Goal: Task Accomplishment & Management: Manage account settings

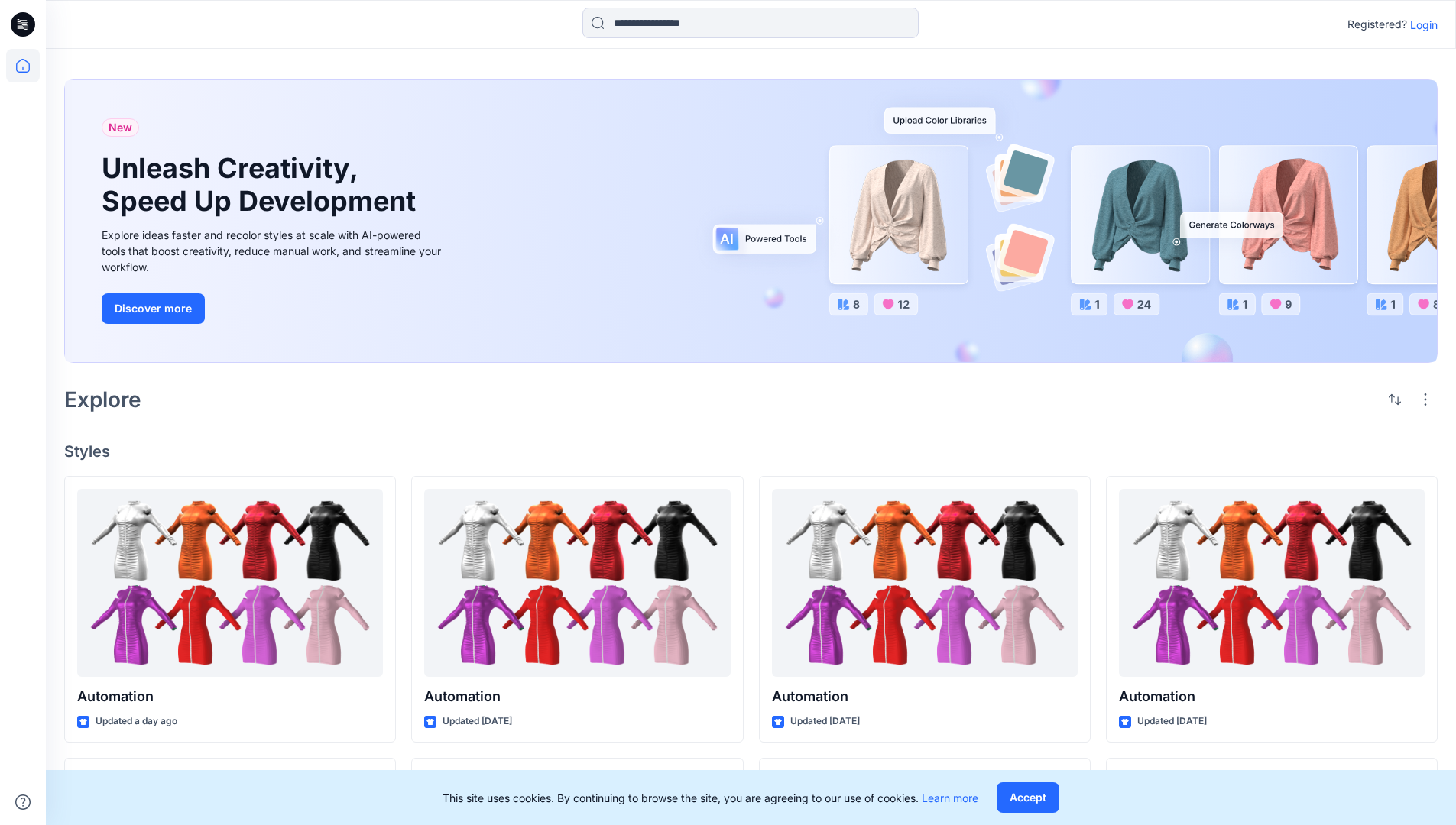
click at [1419, 24] on p "Login" at bounding box center [1423, 24] width 27 height 16
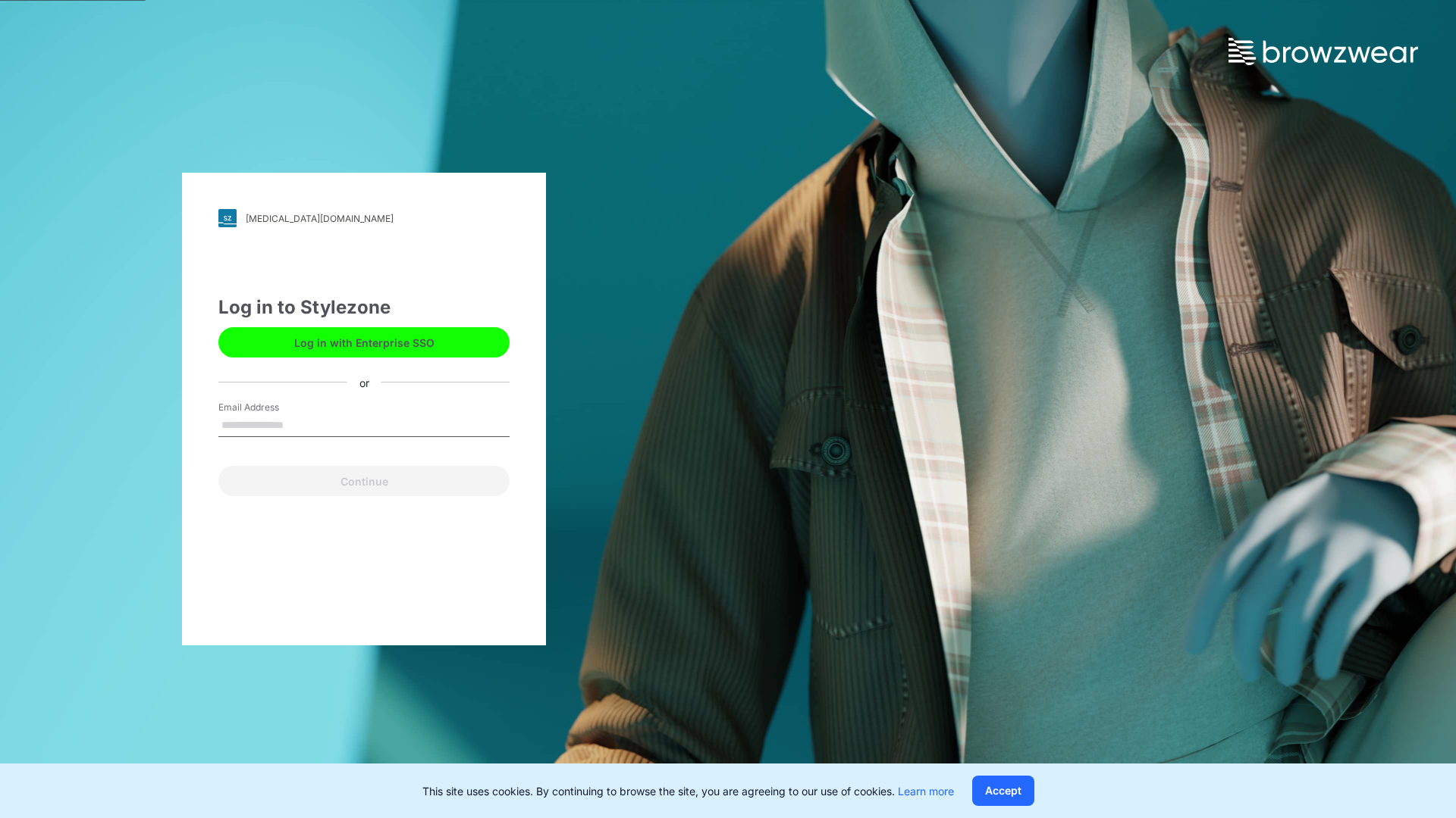
click at [299, 425] on input "Email Address" at bounding box center [364, 426] width 291 height 22
type input "**********"
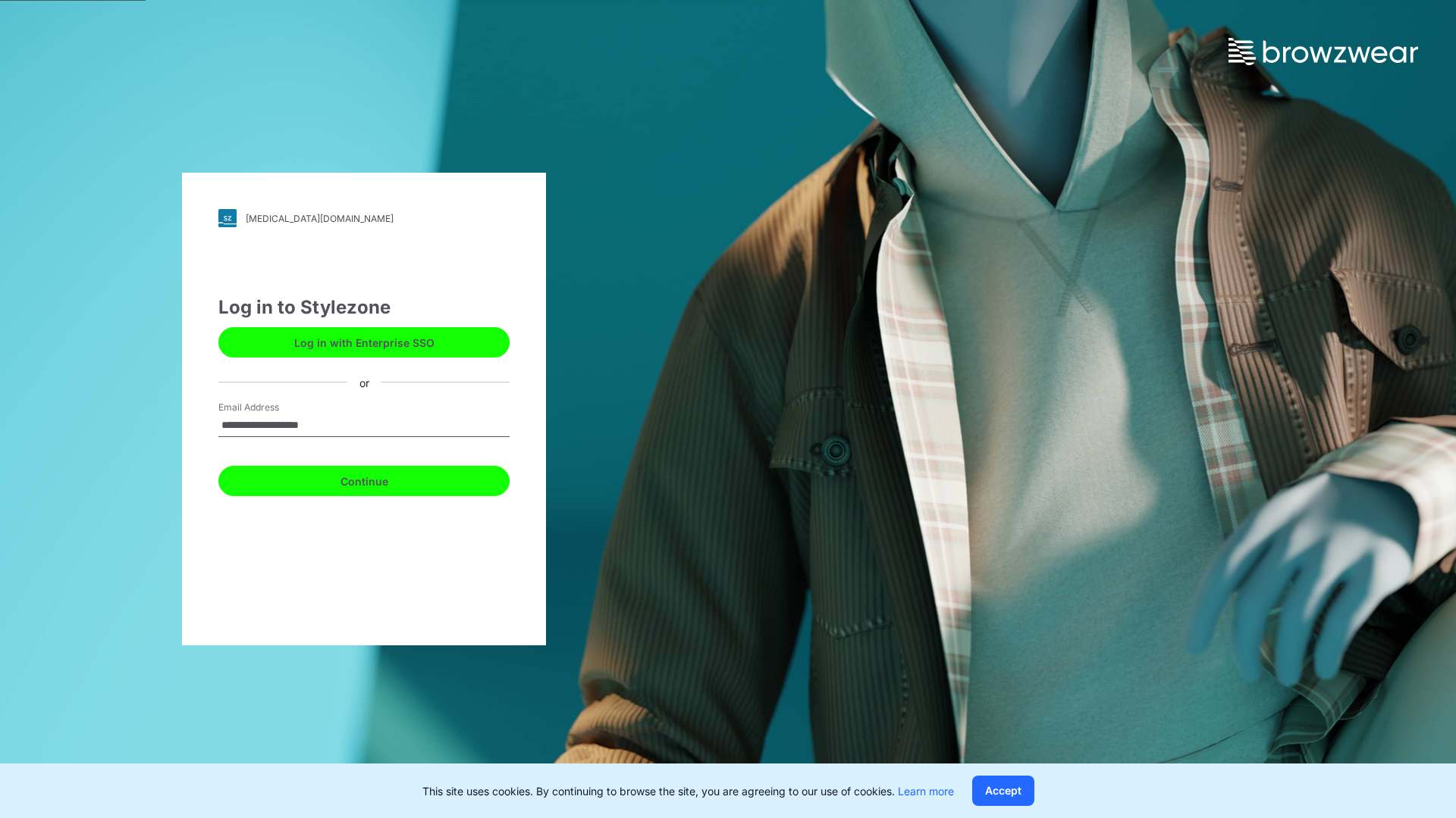
click at [380, 479] on button "Continue" at bounding box center [364, 481] width 291 height 31
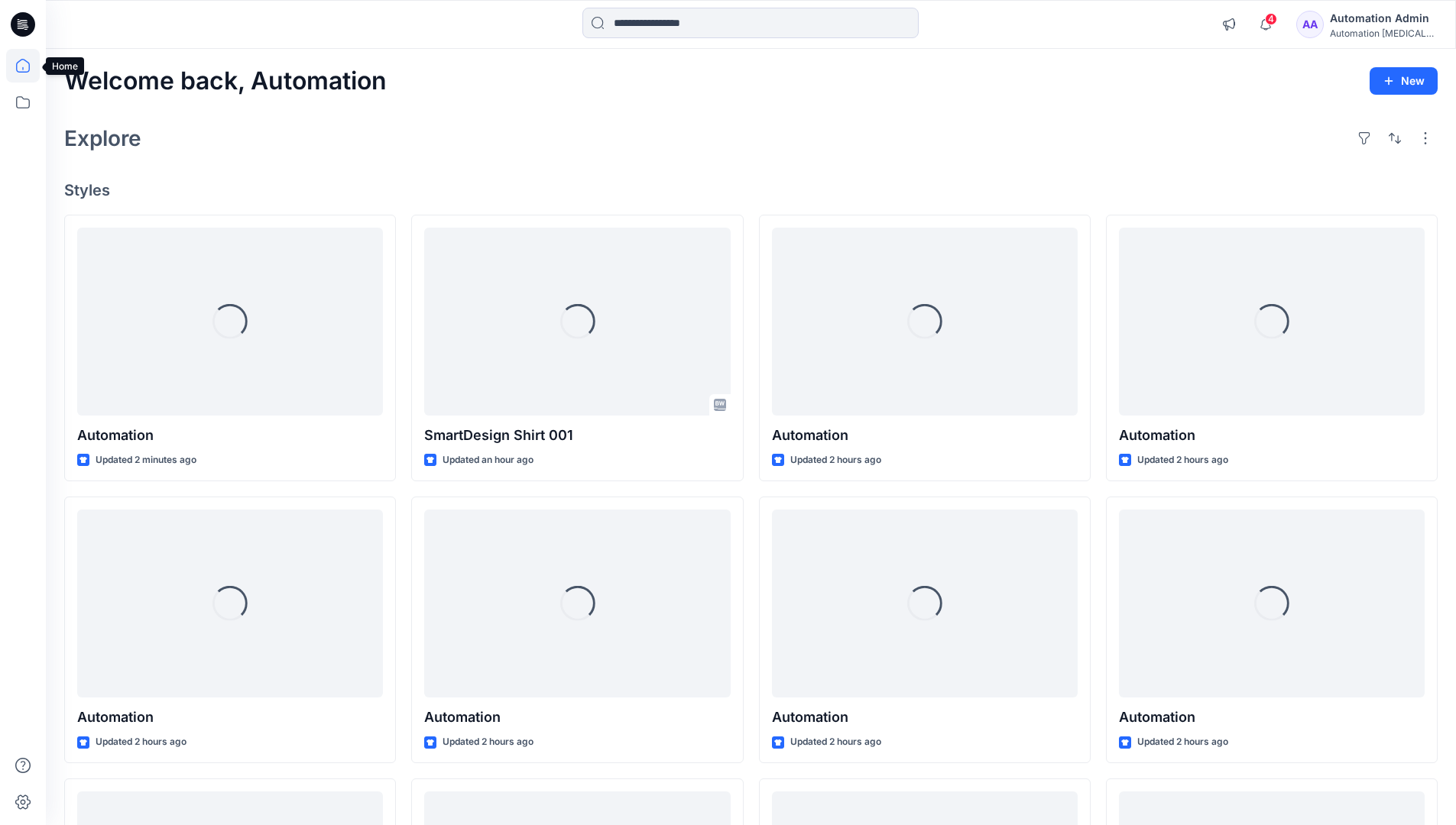
click at [29, 66] on icon at bounding box center [23, 66] width 14 height 14
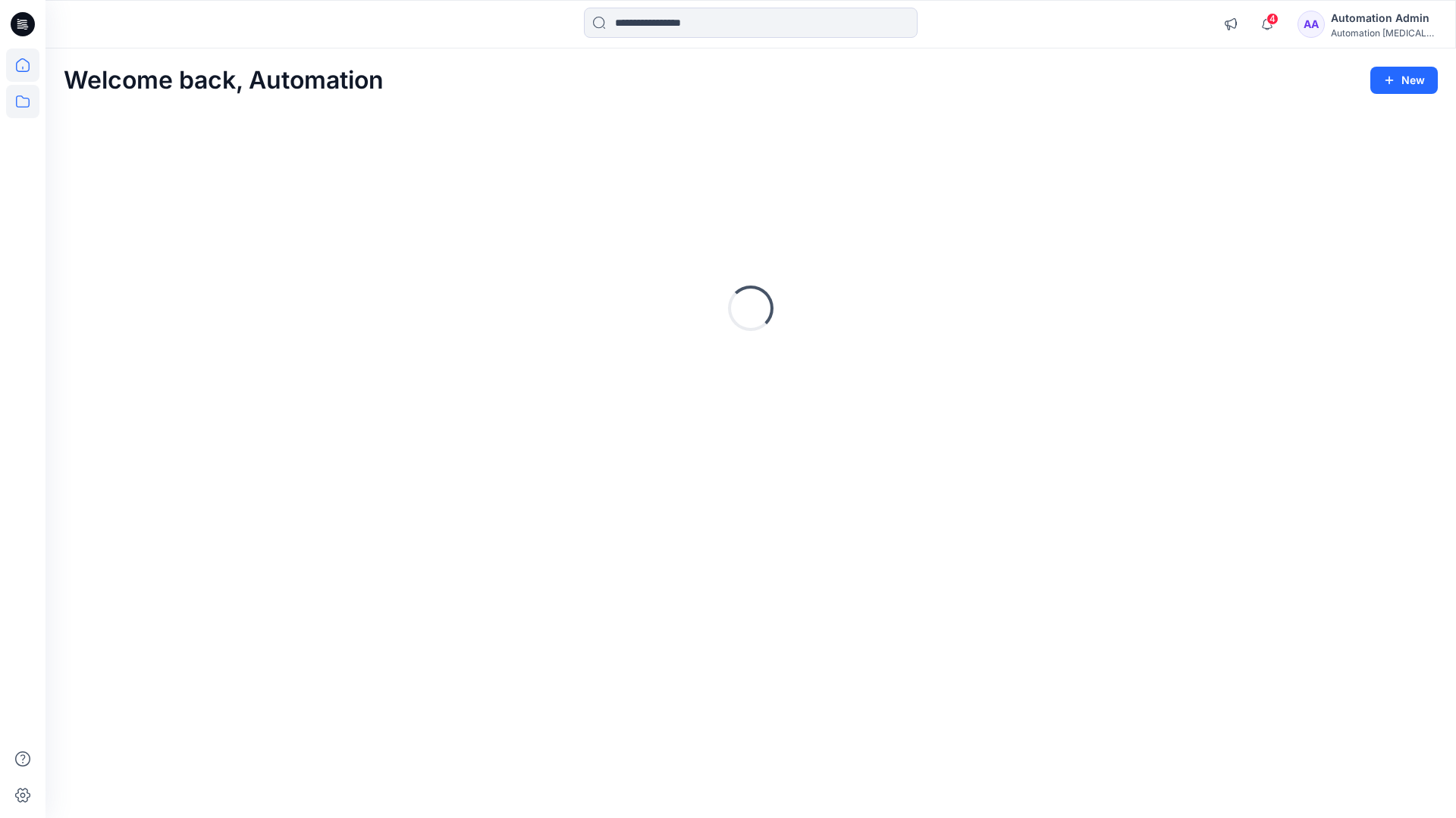
click at [24, 100] on icon at bounding box center [23, 102] width 34 height 34
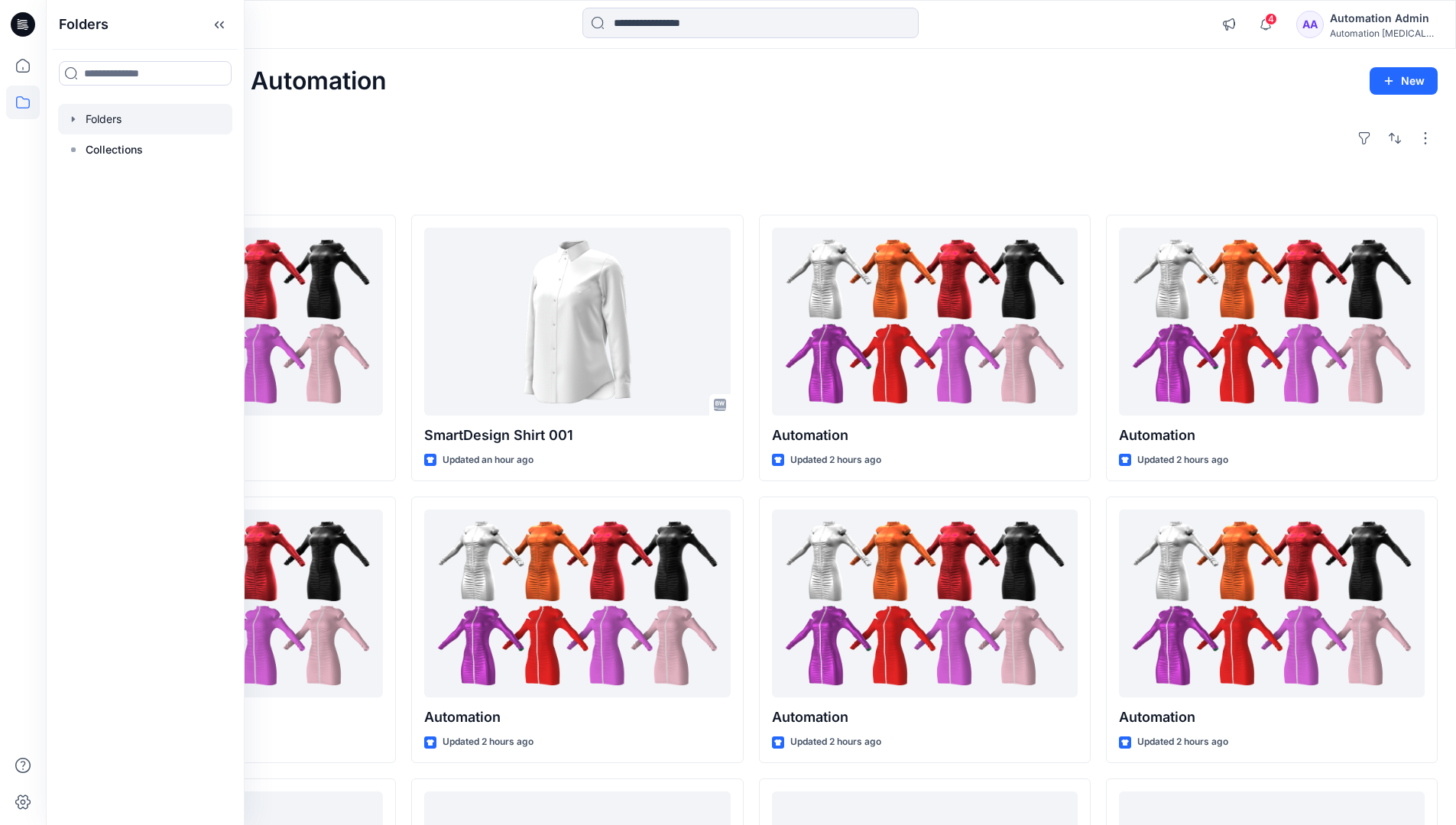
click at [101, 116] on div at bounding box center [145, 119] width 174 height 31
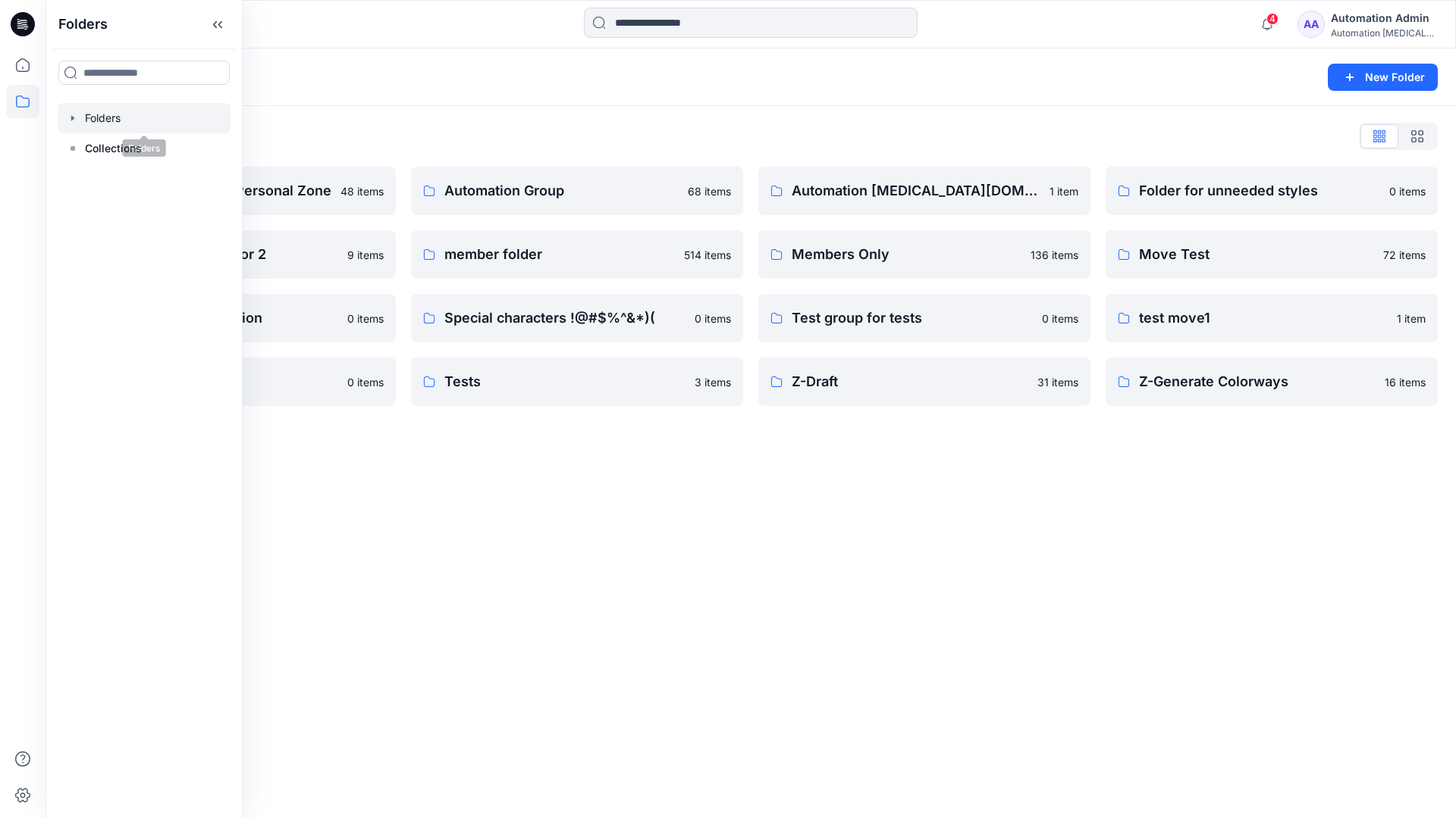
scroll to position [278, 0]
click at [551, 197] on p "Automation Group" at bounding box center [561, 191] width 234 height 21
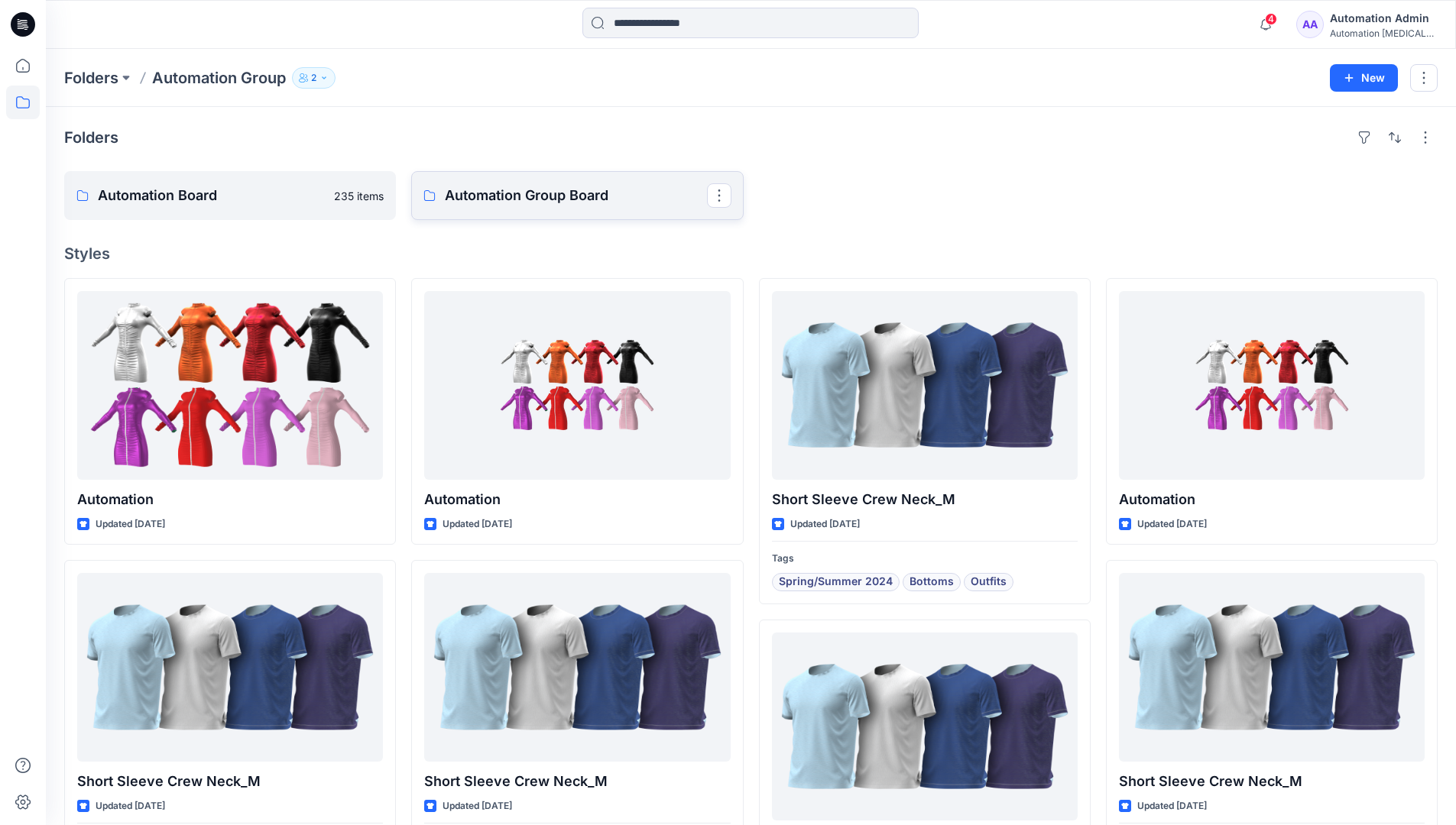
click at [518, 205] on p "Automation Group Board" at bounding box center [575, 195] width 261 height 22
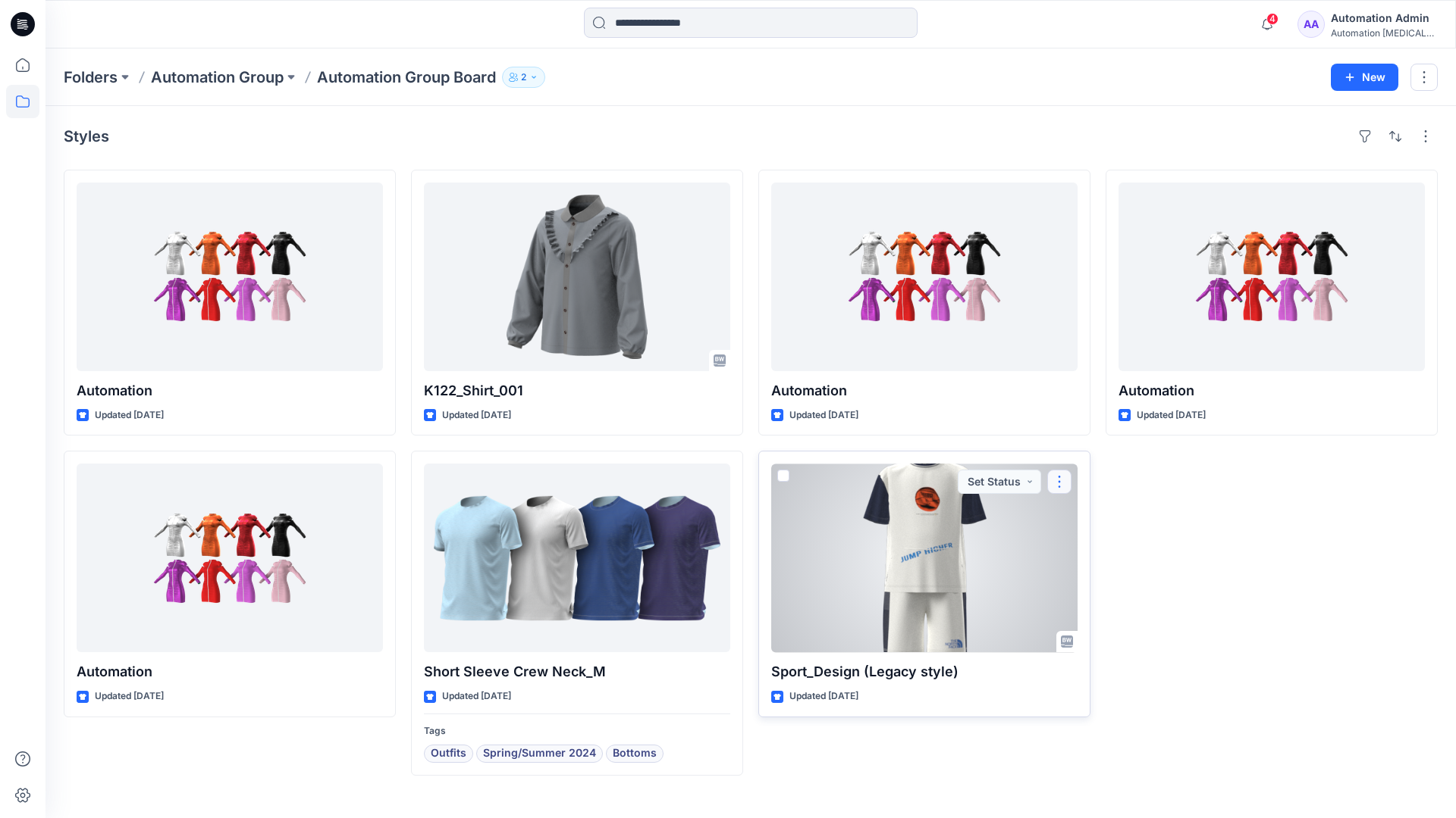
click at [1058, 481] on button "button" at bounding box center [1059, 482] width 24 height 24
click at [1095, 627] on p "Move to" at bounding box center [1098, 629] width 41 height 16
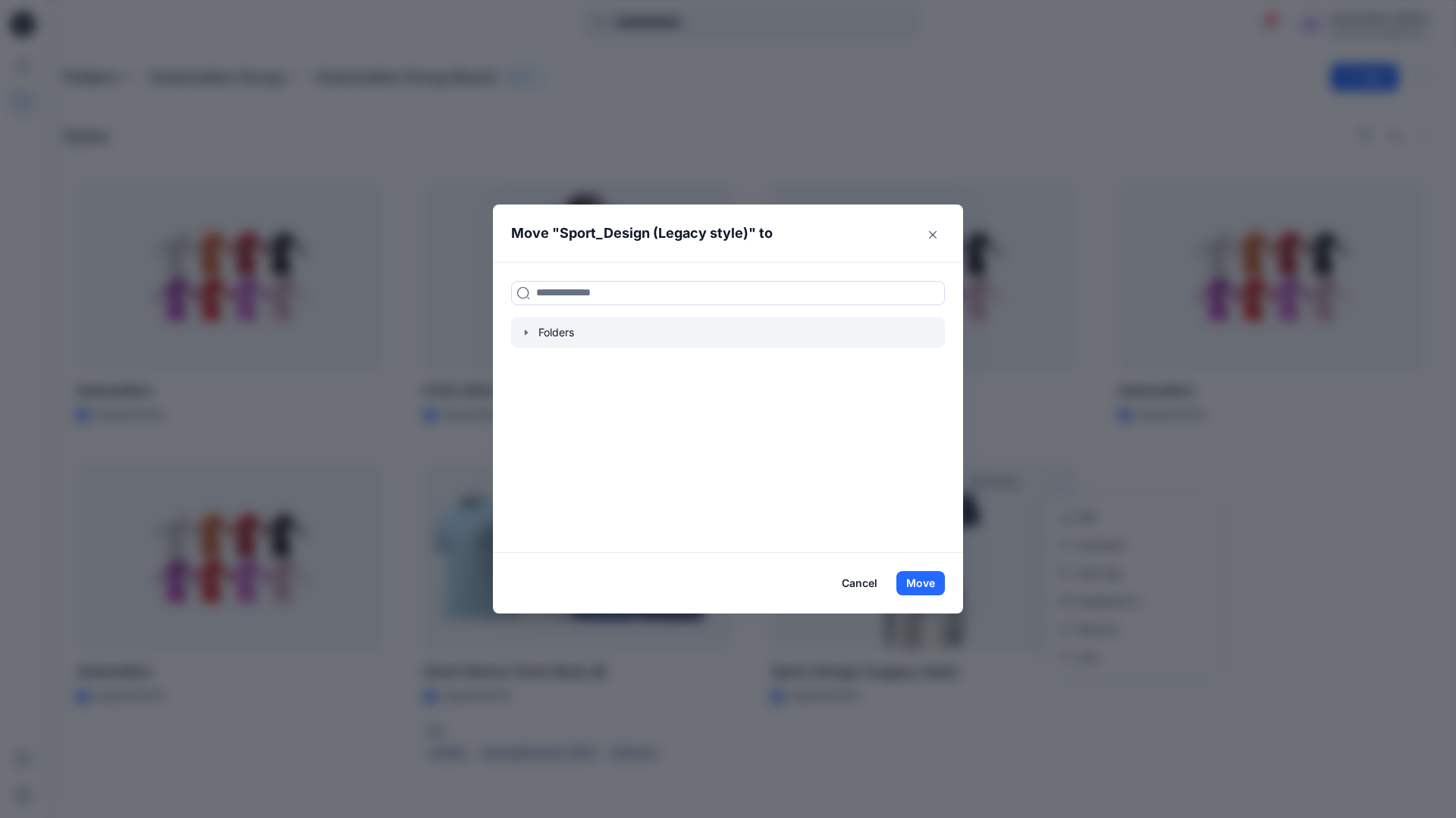
click at [523, 331] on icon "button" at bounding box center [526, 333] width 12 height 12
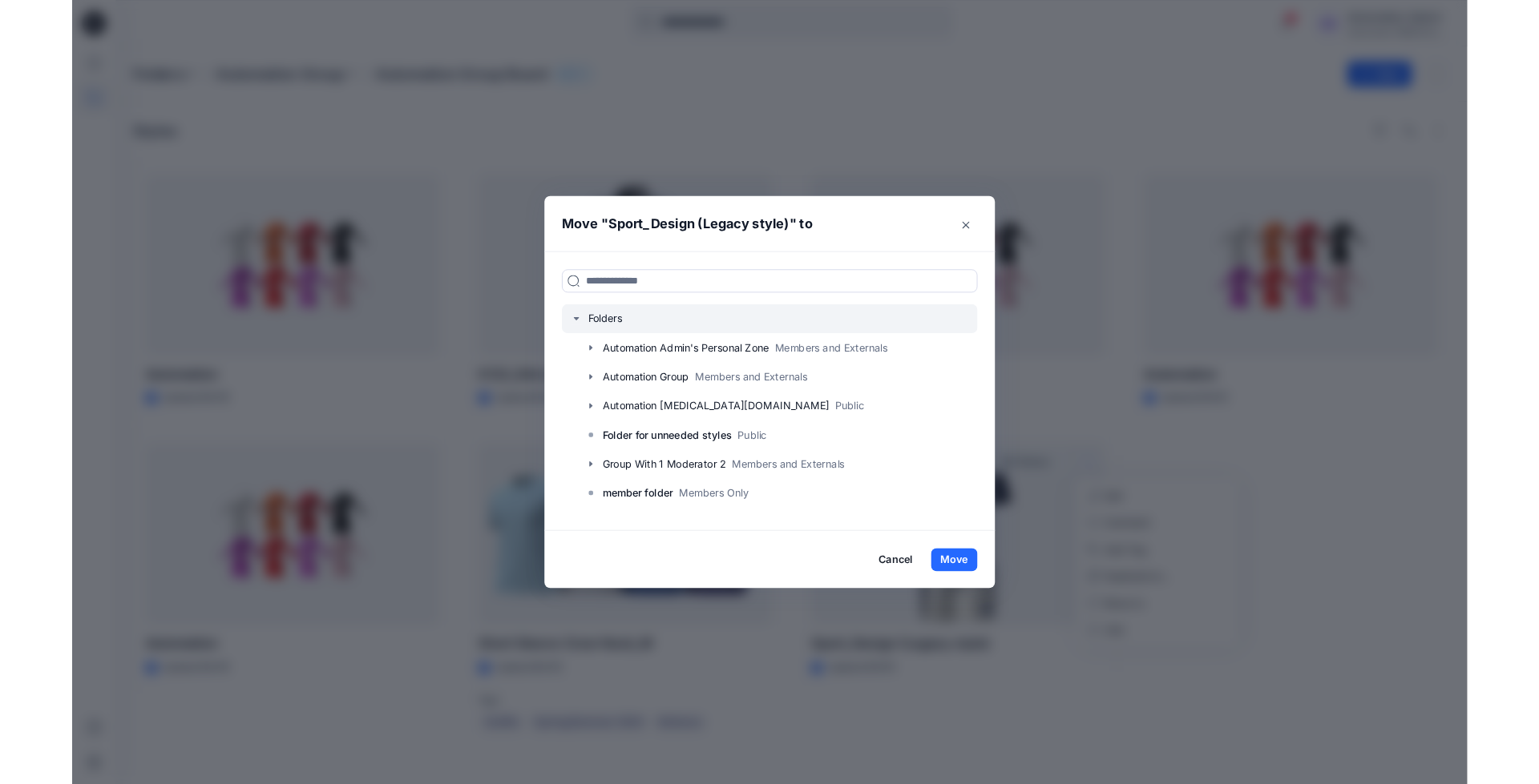
scroll to position [158, 0]
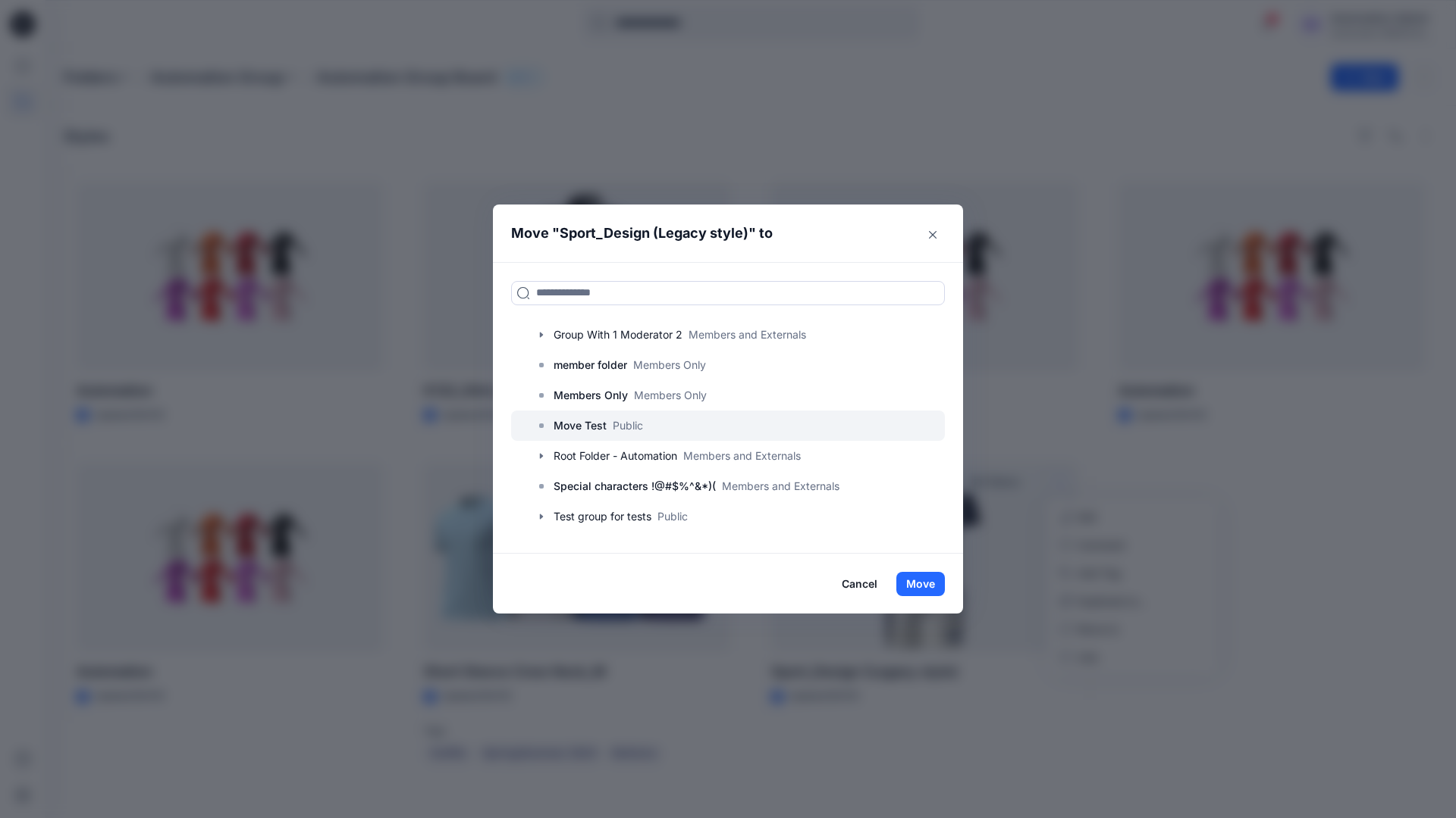
click at [584, 429] on p "Move Test" at bounding box center [580, 426] width 53 height 19
click at [924, 583] on button "Move" at bounding box center [920, 584] width 48 height 24
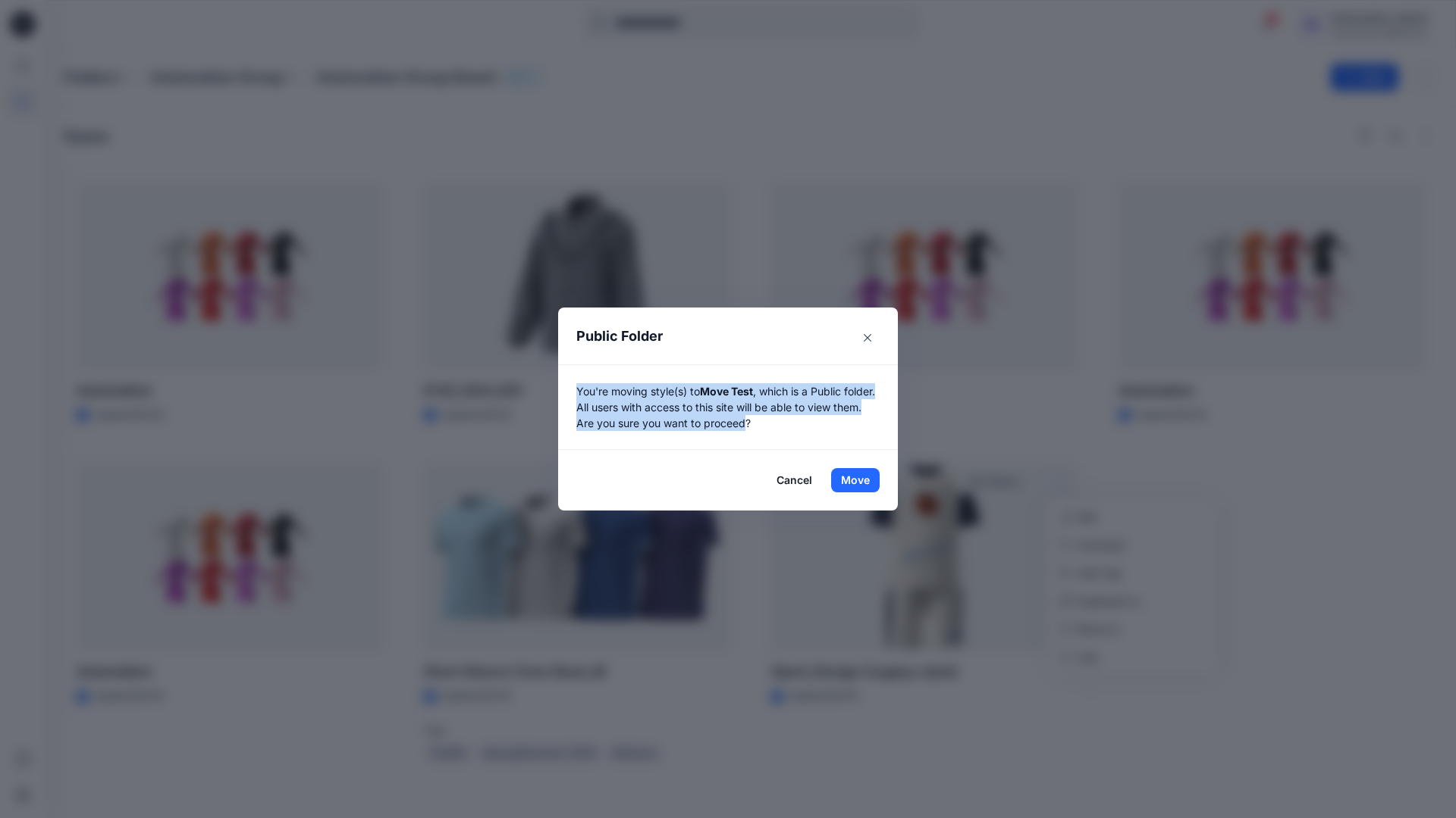
drag, startPoint x: 924, startPoint y: 583, endPoint x: 779, endPoint y: 423, distance: 215.9
click at [779, 423] on p "You're moving style(s) to Move Test , which is a Public folder. All users with …" at bounding box center [727, 407] width 303 height 48
click at [856, 481] on button "Move" at bounding box center [855, 481] width 48 height 24
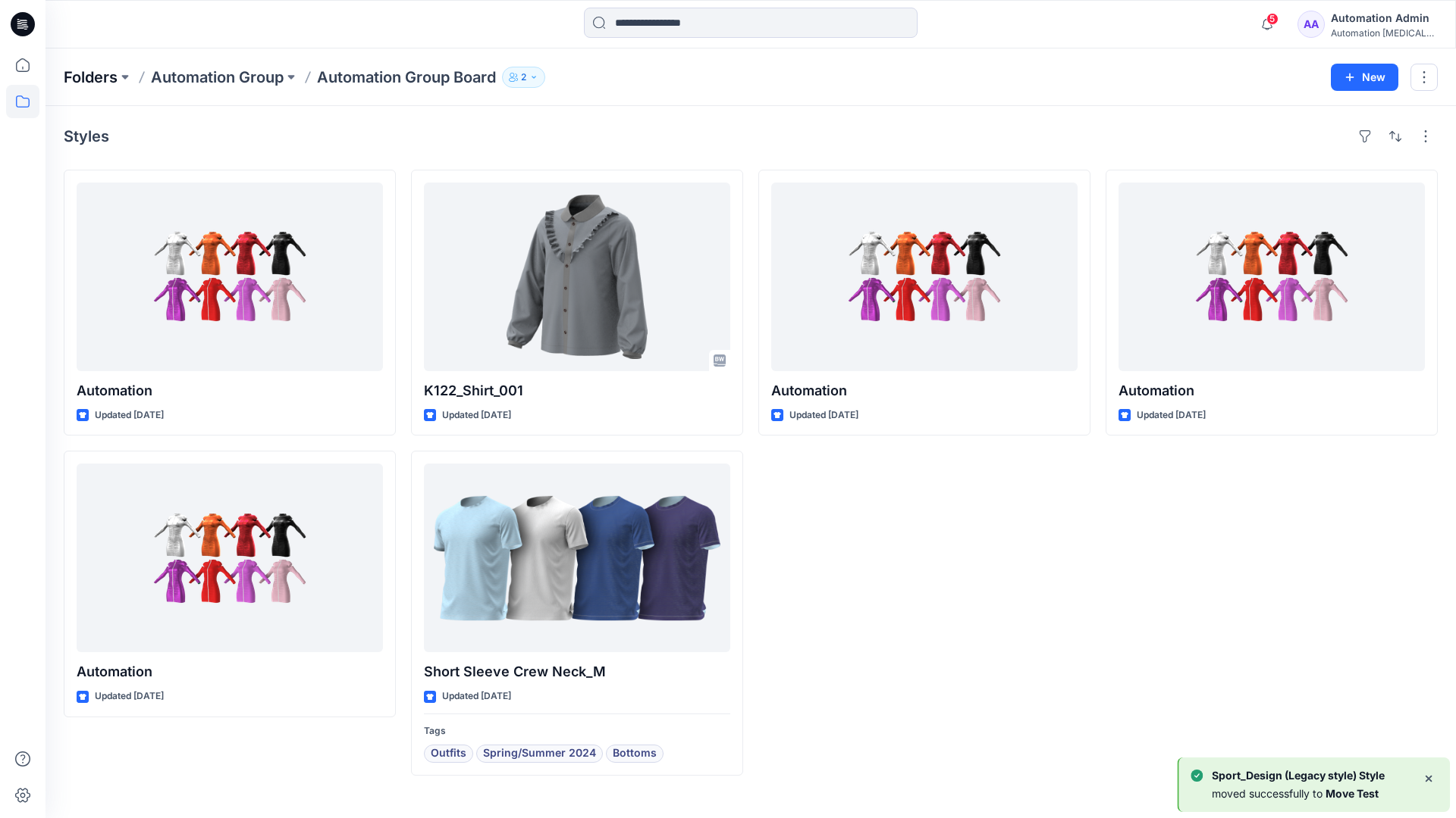
click at [89, 73] on p "Folders" at bounding box center [90, 77] width 54 height 21
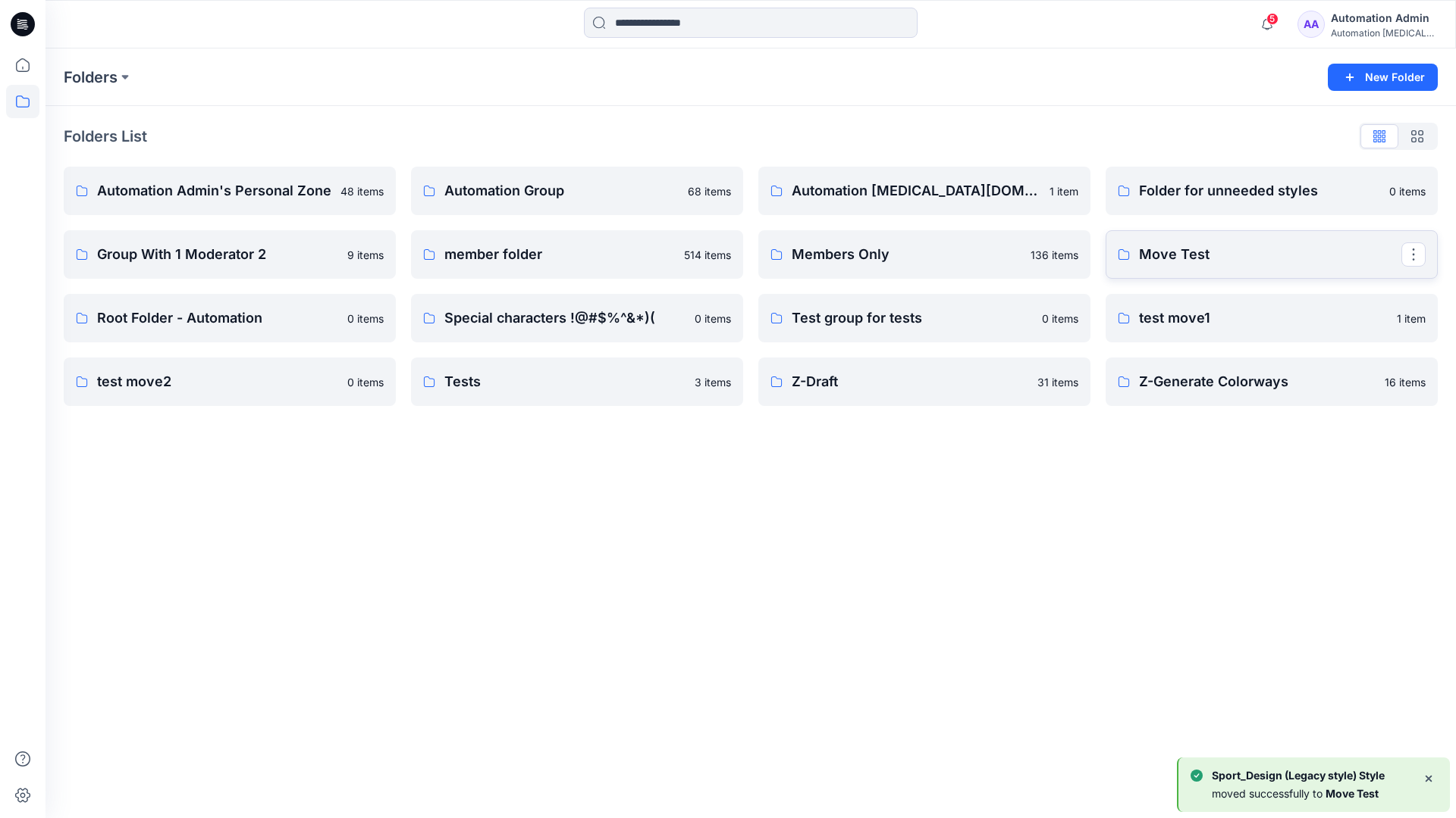
click at [1223, 263] on p "Move Test" at bounding box center [1270, 254] width 262 height 21
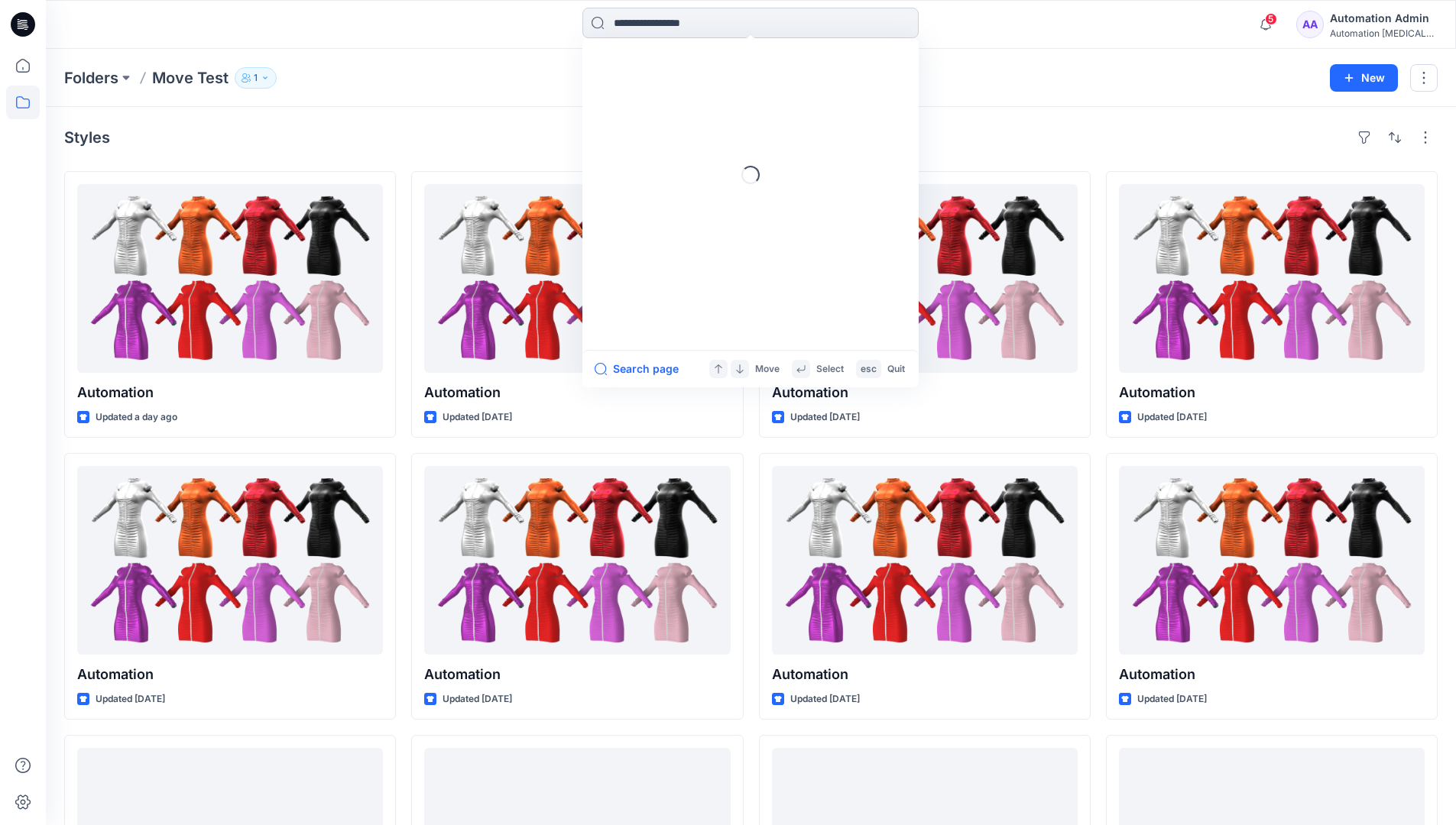
click at [684, 29] on input at bounding box center [751, 23] width 336 height 31
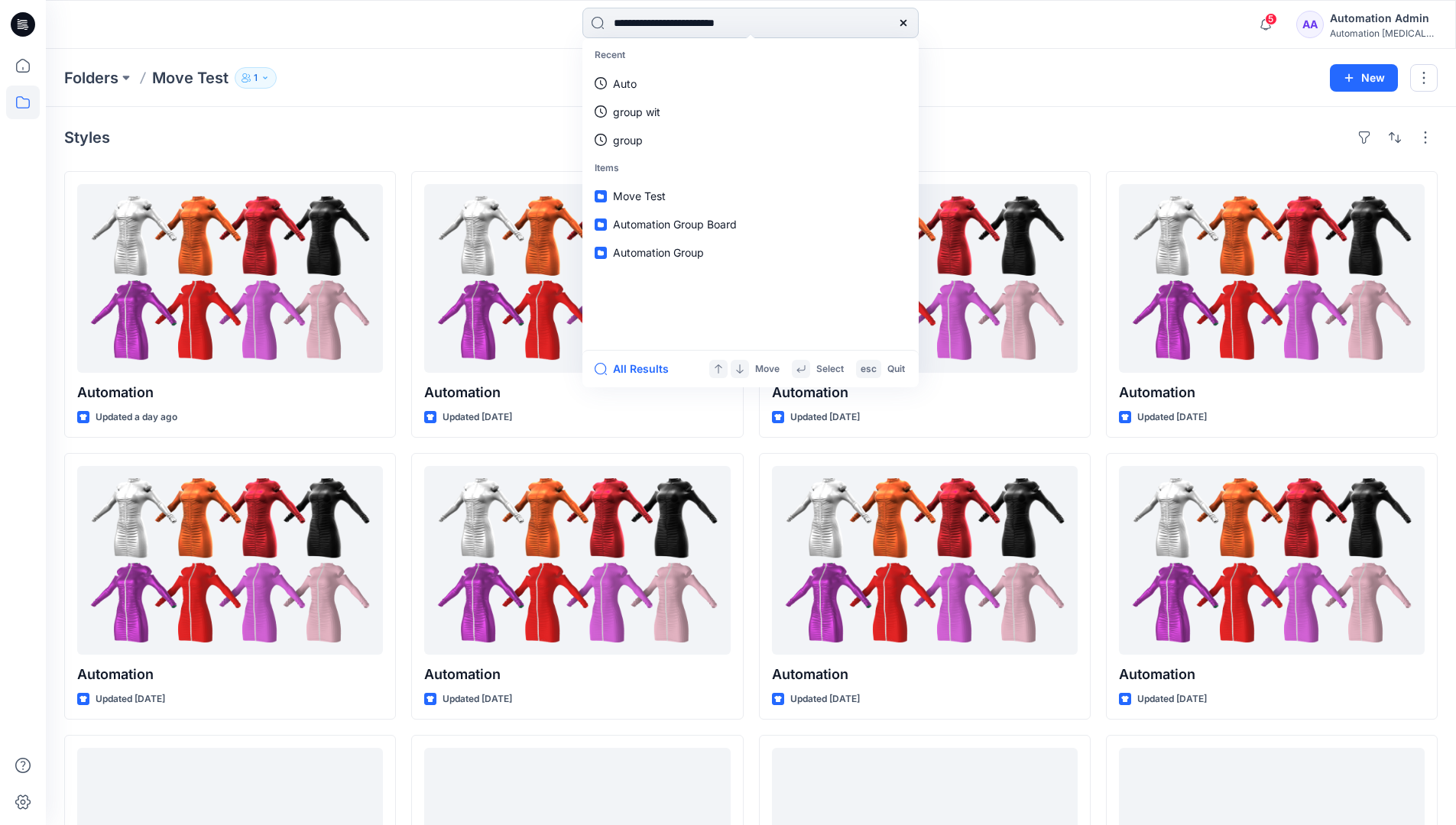
type input "**********"
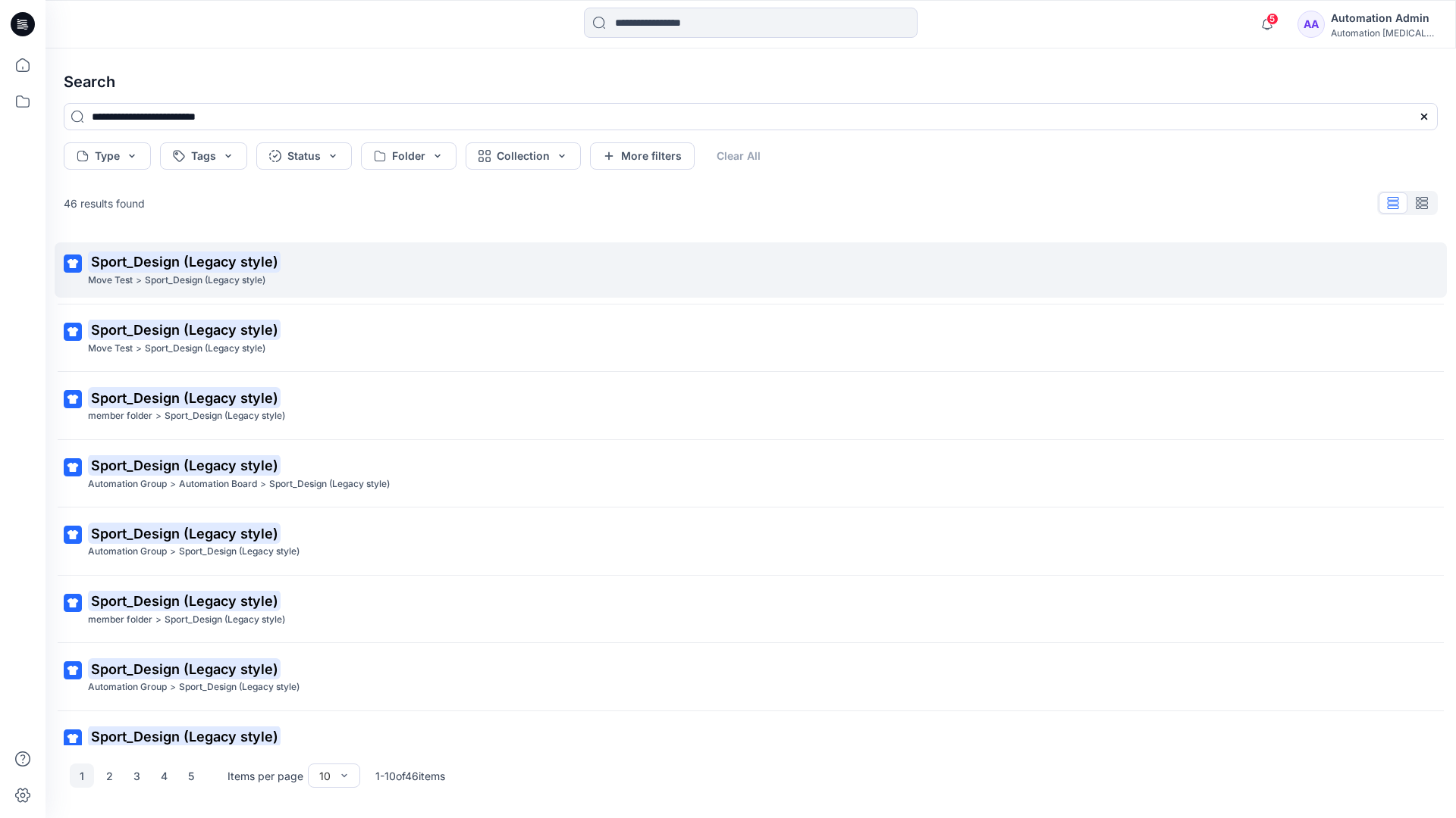
click at [116, 262] on mark "Sport_Design (Legacy style)" at bounding box center [184, 261] width 193 height 21
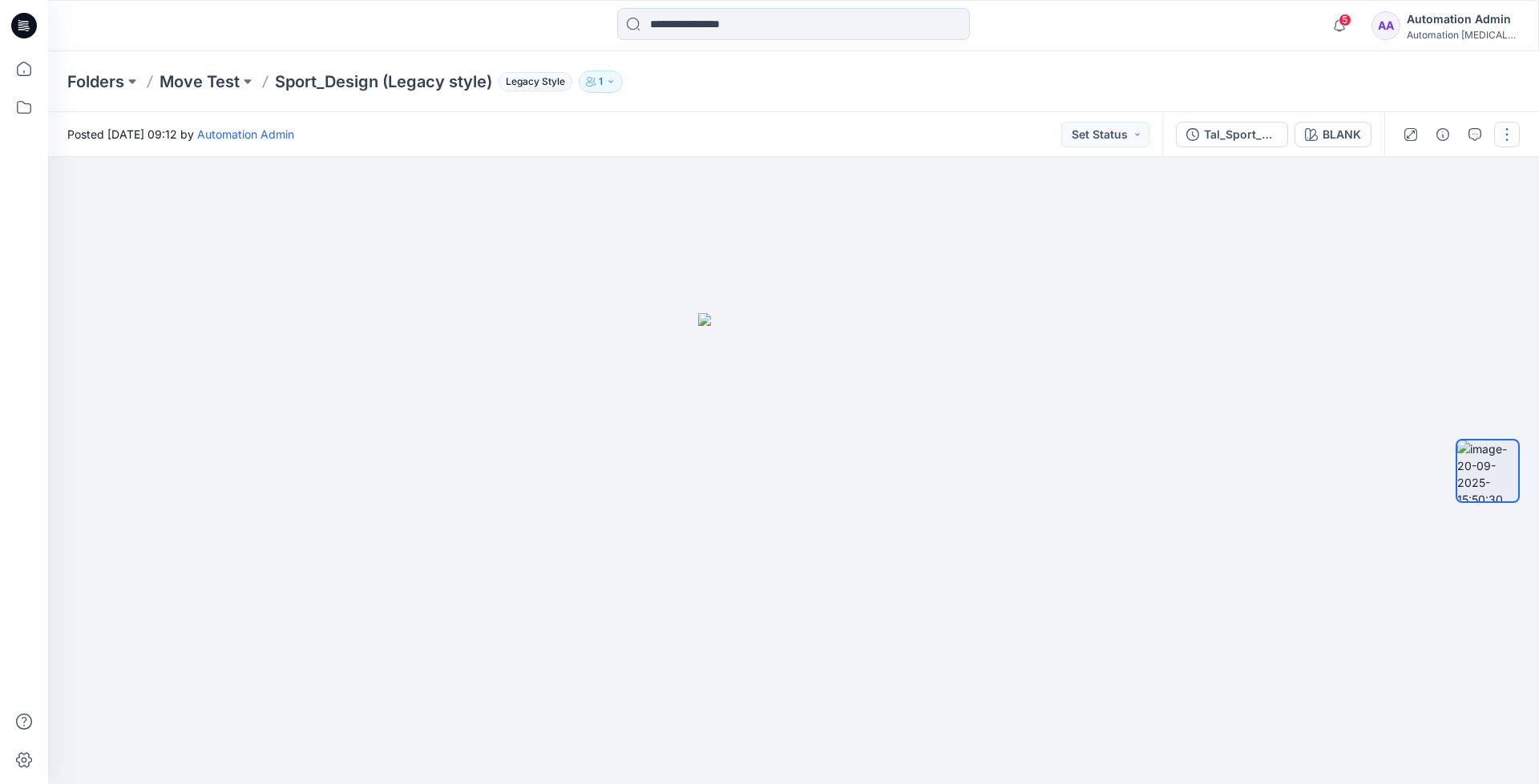
click at [1509, 137] on button "button" at bounding box center [1506, 135] width 26 height 26
click at [1434, 285] on p "Move to..." at bounding box center [1421, 290] width 53 height 17
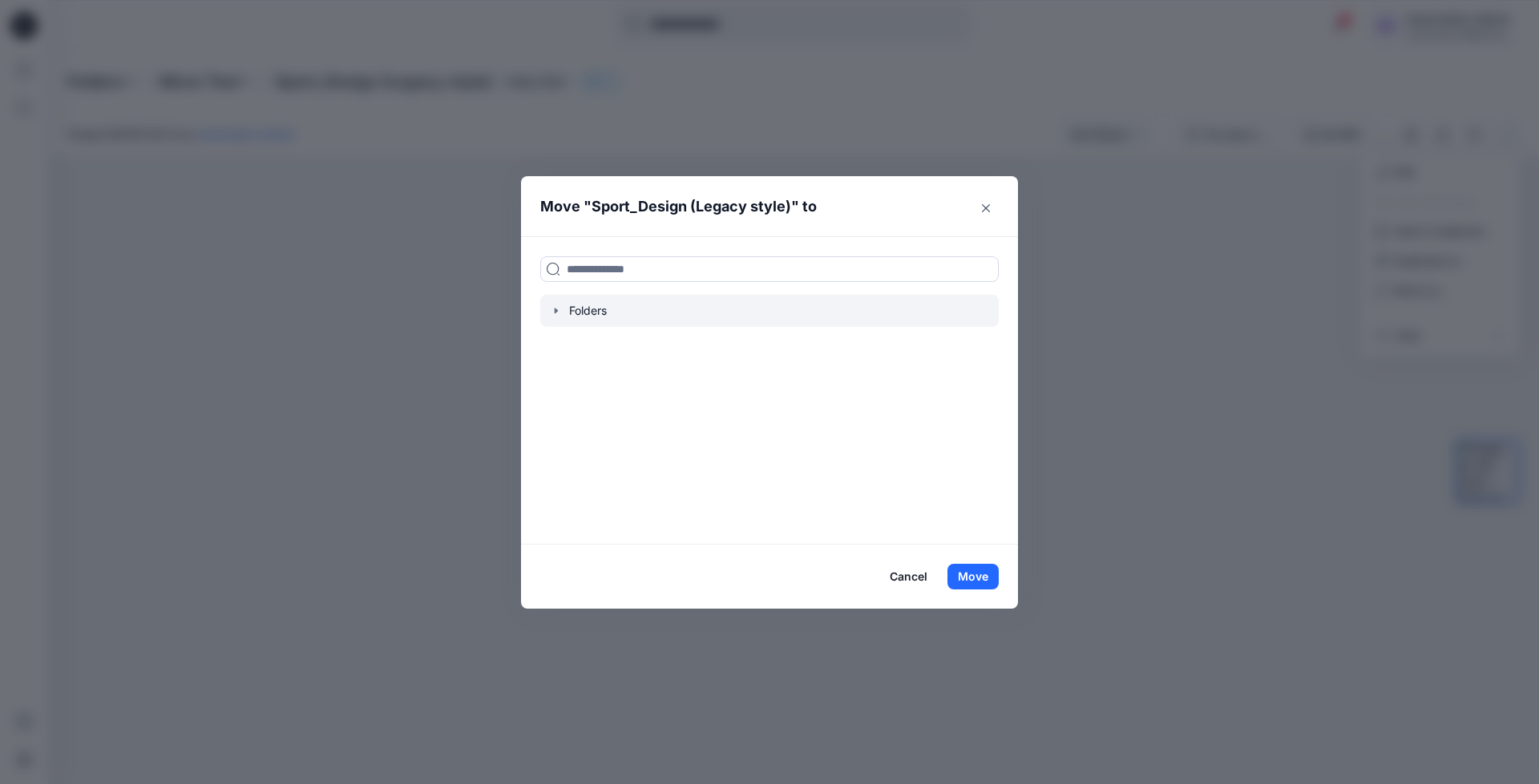
click at [556, 311] on icon "button" at bounding box center [556, 311] width 3 height 6
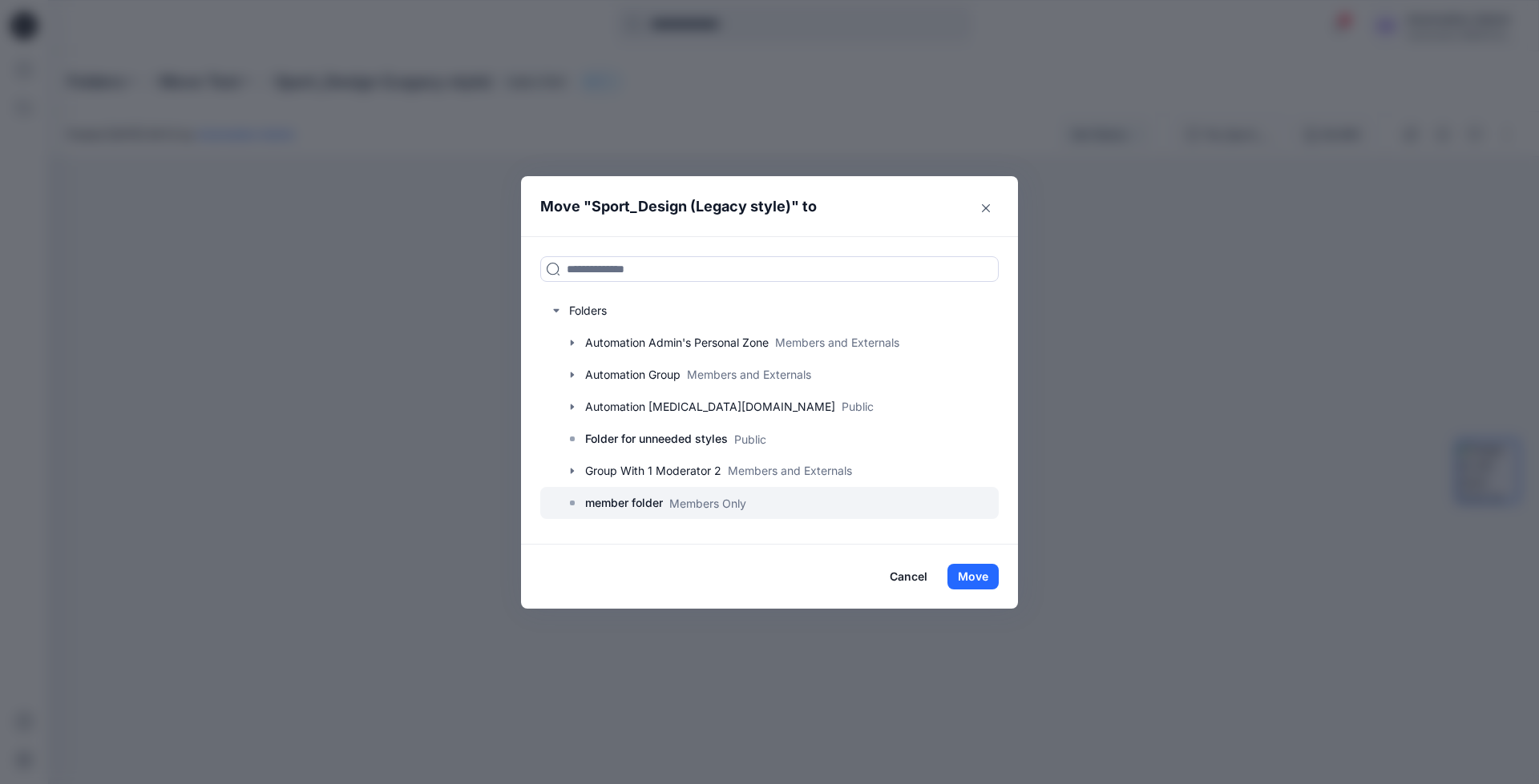
click at [630, 506] on p "member folder" at bounding box center [624, 503] width 78 height 20
click at [989, 574] on button "Move" at bounding box center [972, 577] width 51 height 26
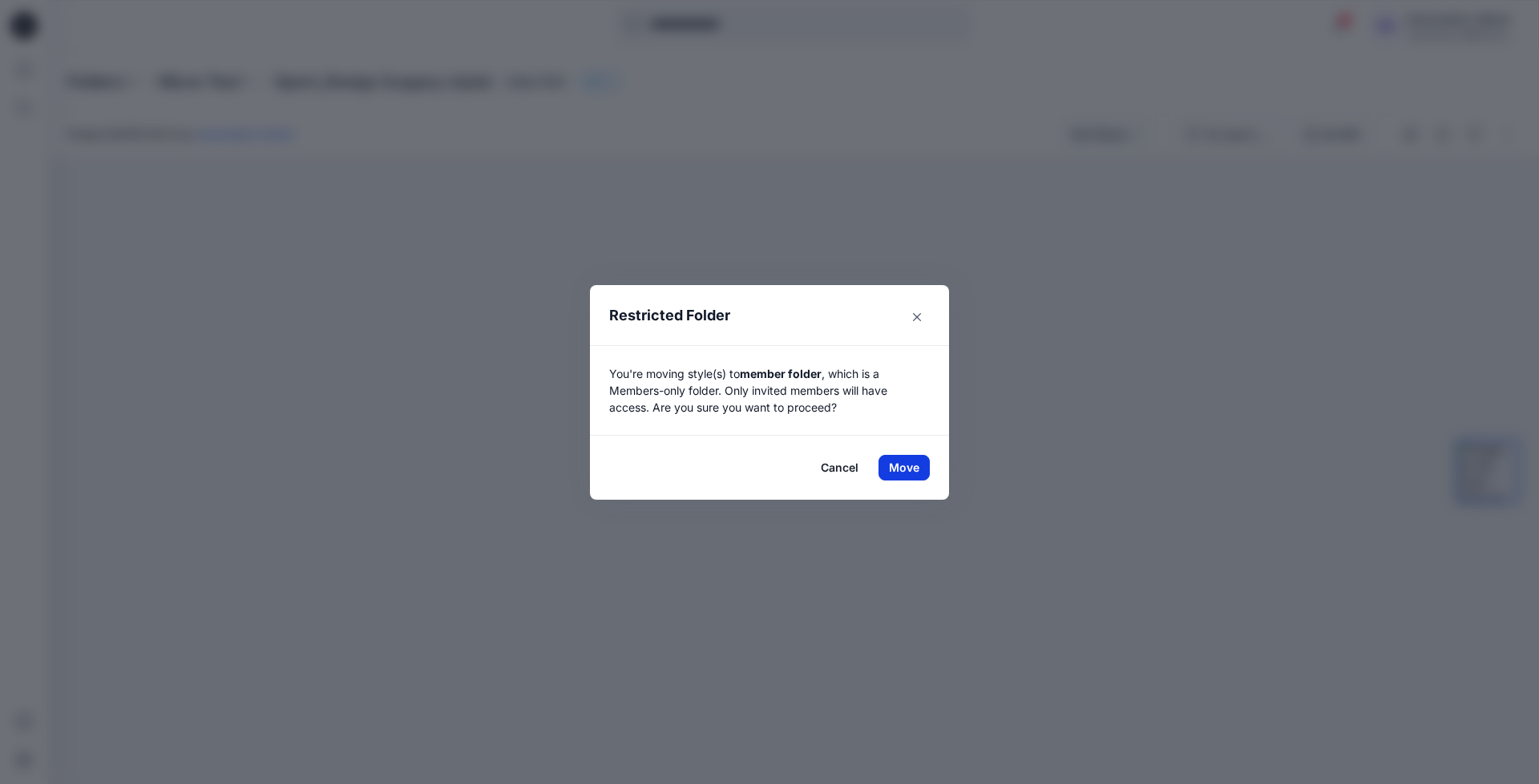
click at [896, 464] on button "Move" at bounding box center [903, 468] width 51 height 26
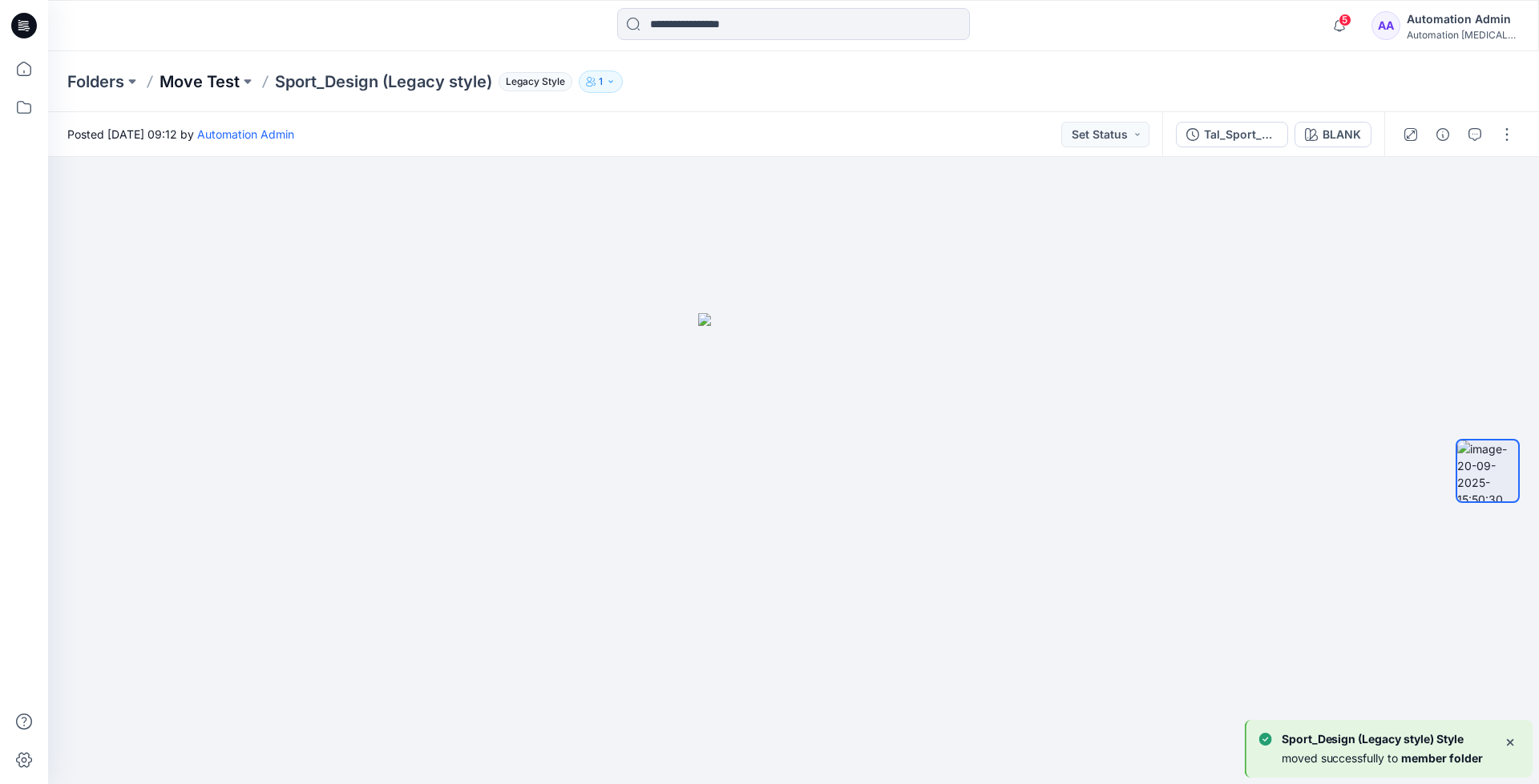
click at [222, 78] on p "Move Test" at bounding box center [199, 82] width 80 height 23
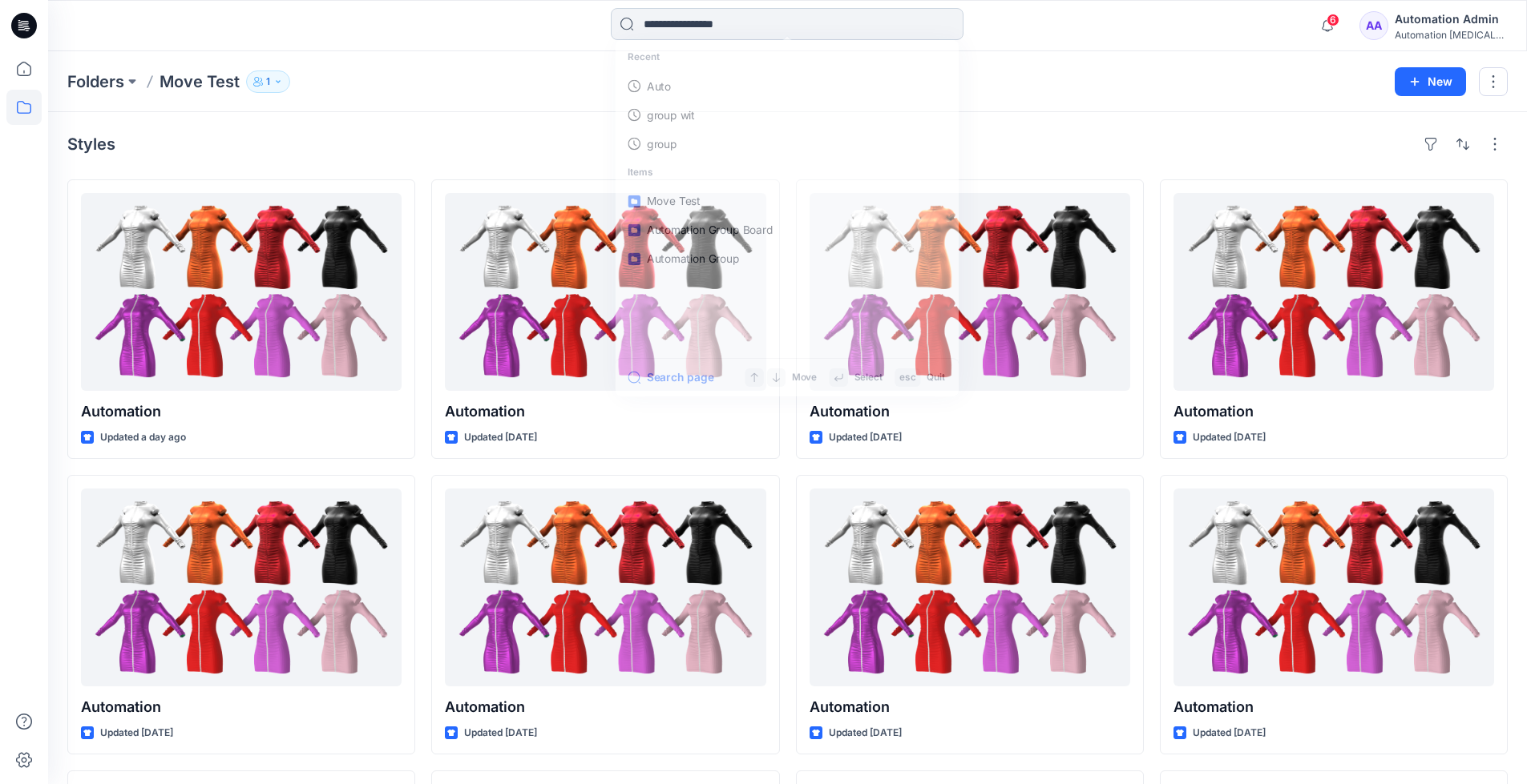
click at [733, 30] on input at bounding box center [787, 24] width 353 height 33
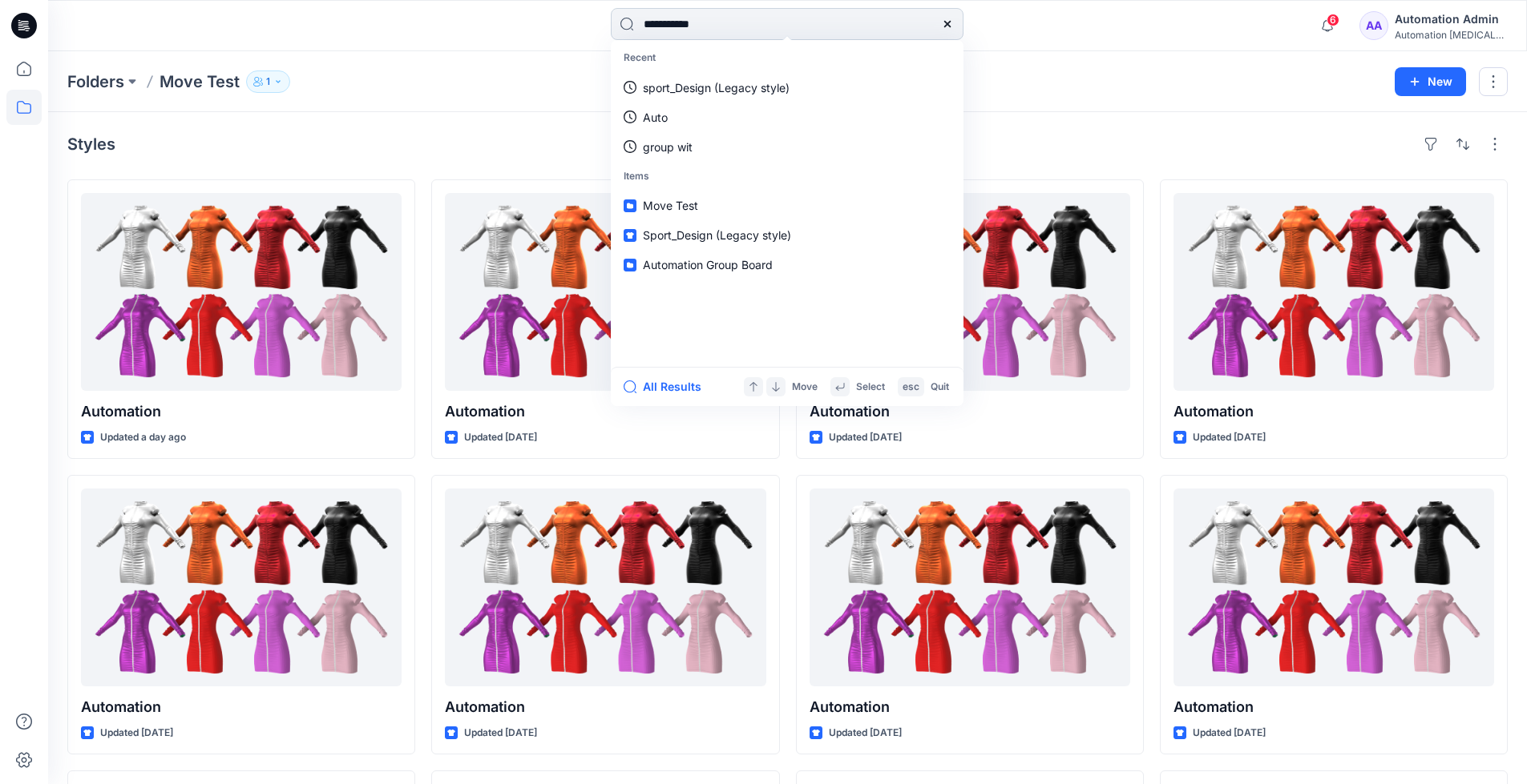
type input "**********"
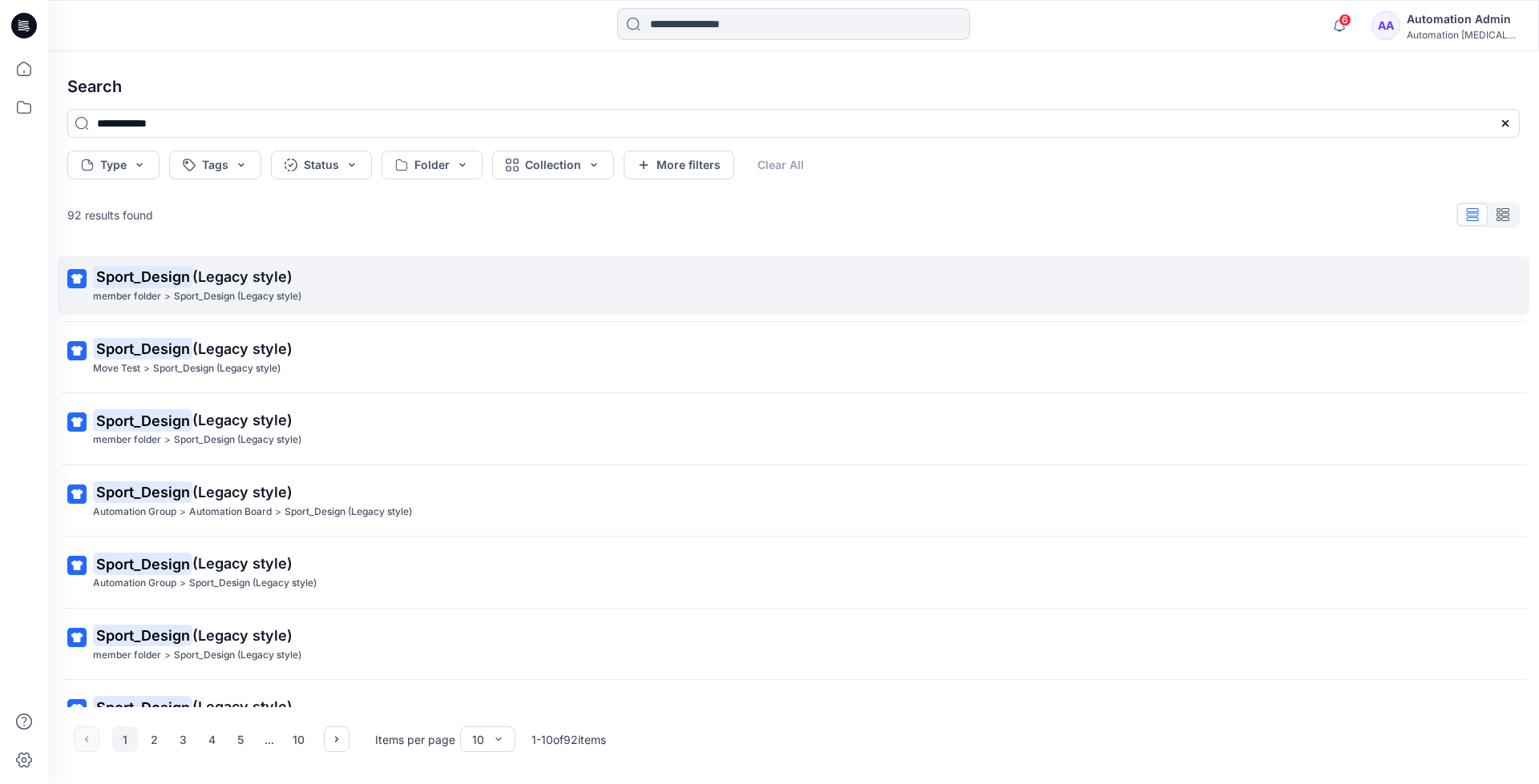
click at [177, 277] on mark "Sport_Design" at bounding box center [142, 276] width 100 height 23
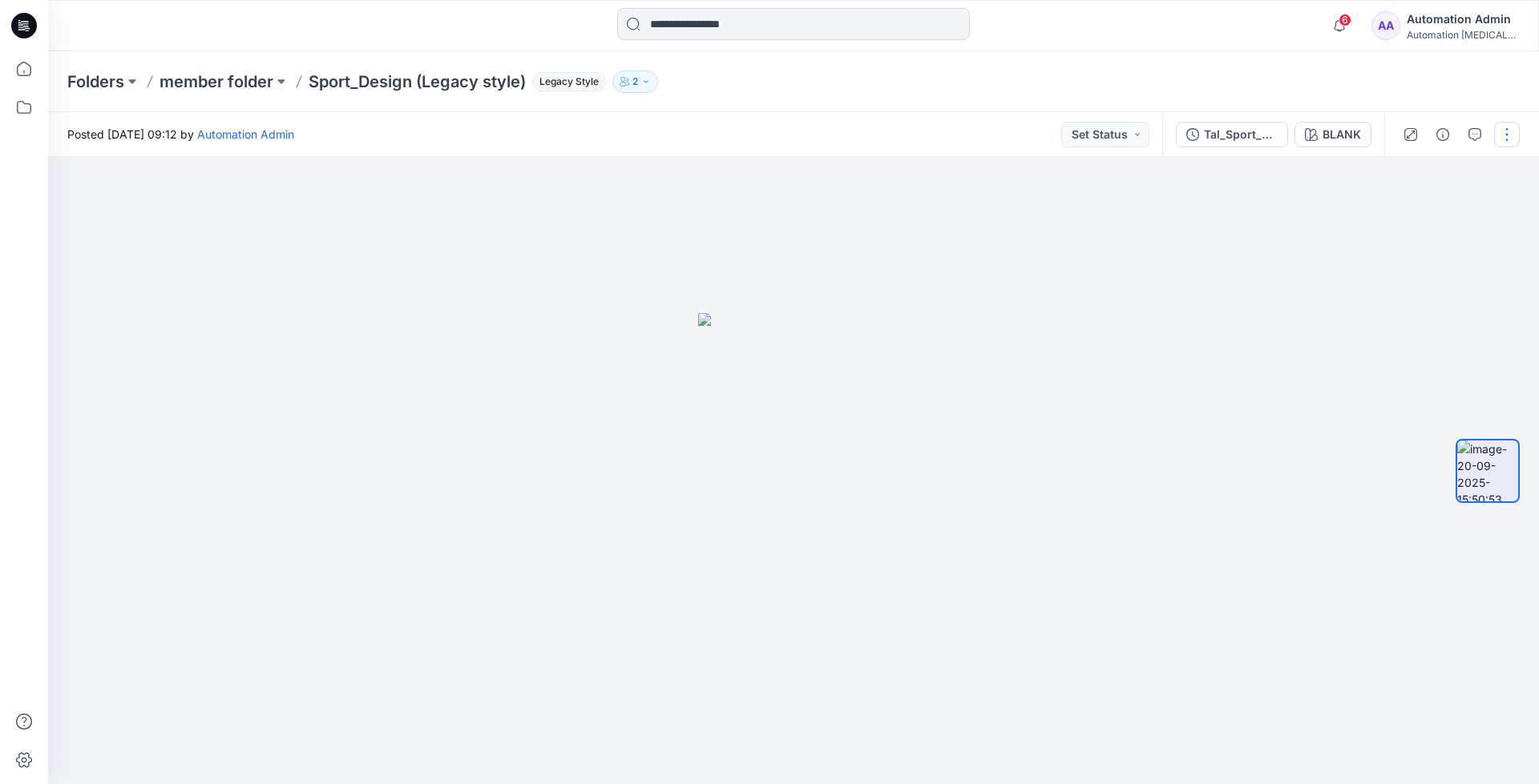
click at [1502, 129] on button "button" at bounding box center [1506, 135] width 26 height 26
click at [1412, 289] on p "Move to..." at bounding box center [1421, 290] width 53 height 17
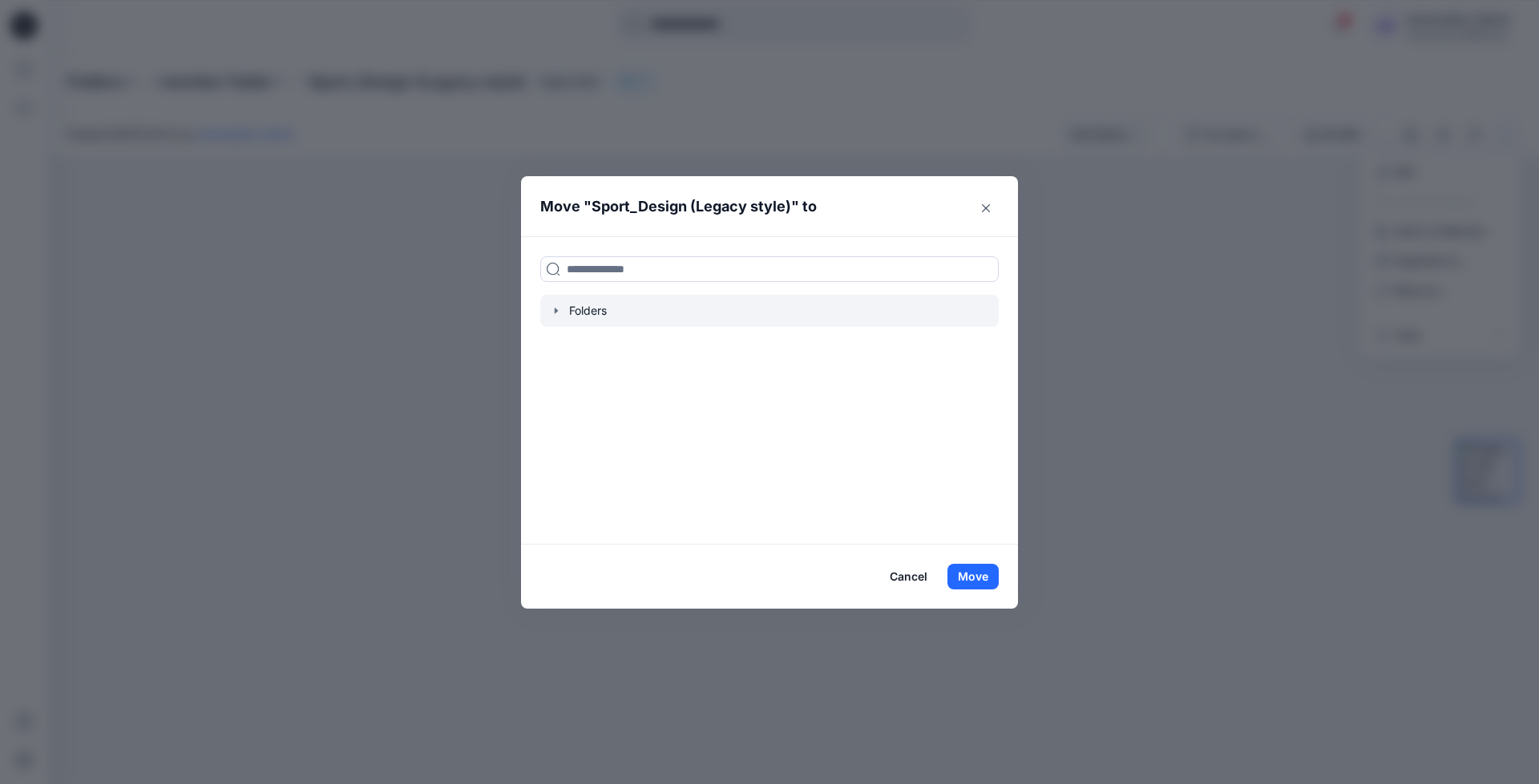
click at [560, 311] on icon "button" at bounding box center [556, 310] width 13 height 13
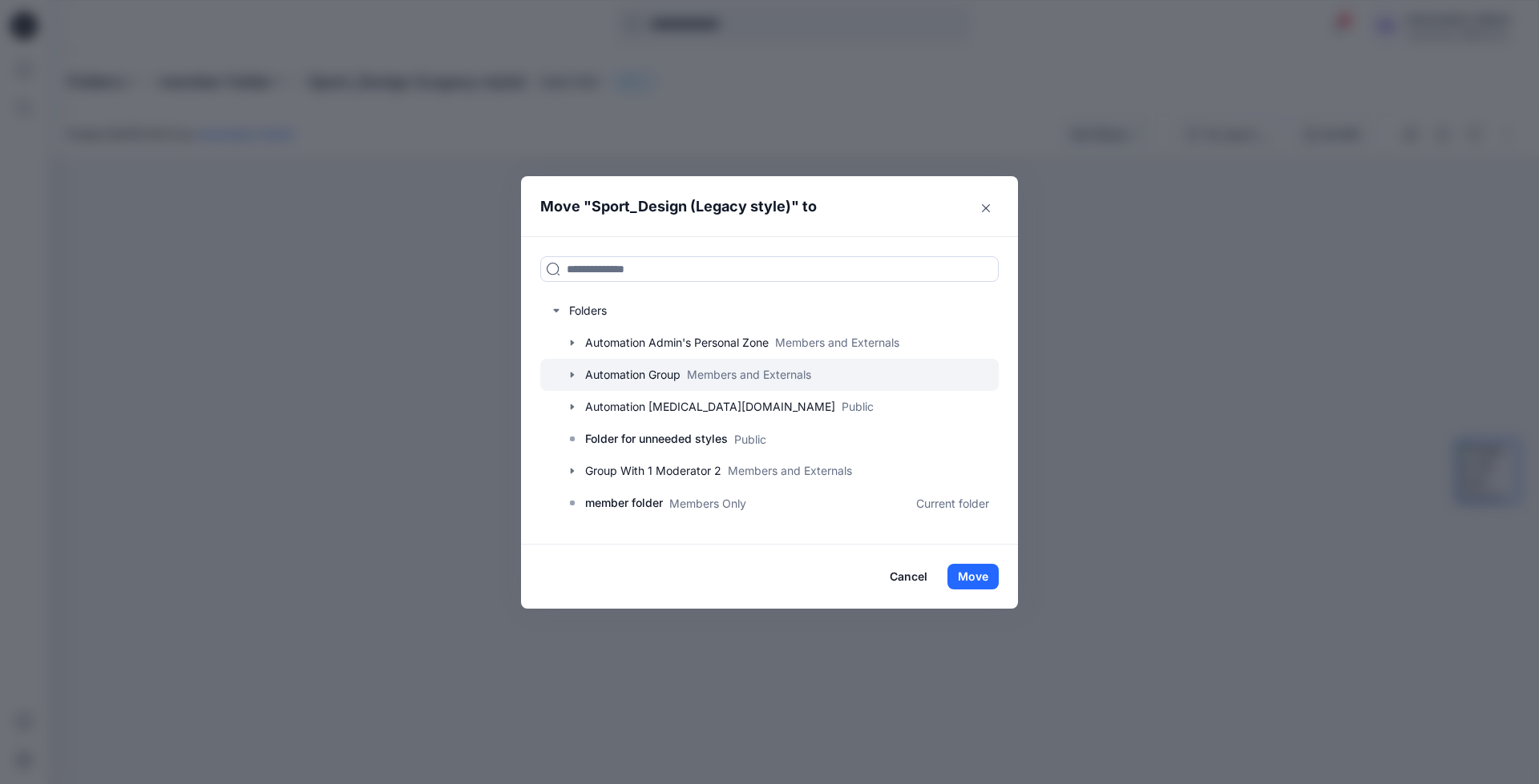
click at [612, 372] on div at bounding box center [769, 374] width 458 height 33
click at [573, 374] on icon "button" at bounding box center [571, 374] width 13 height 13
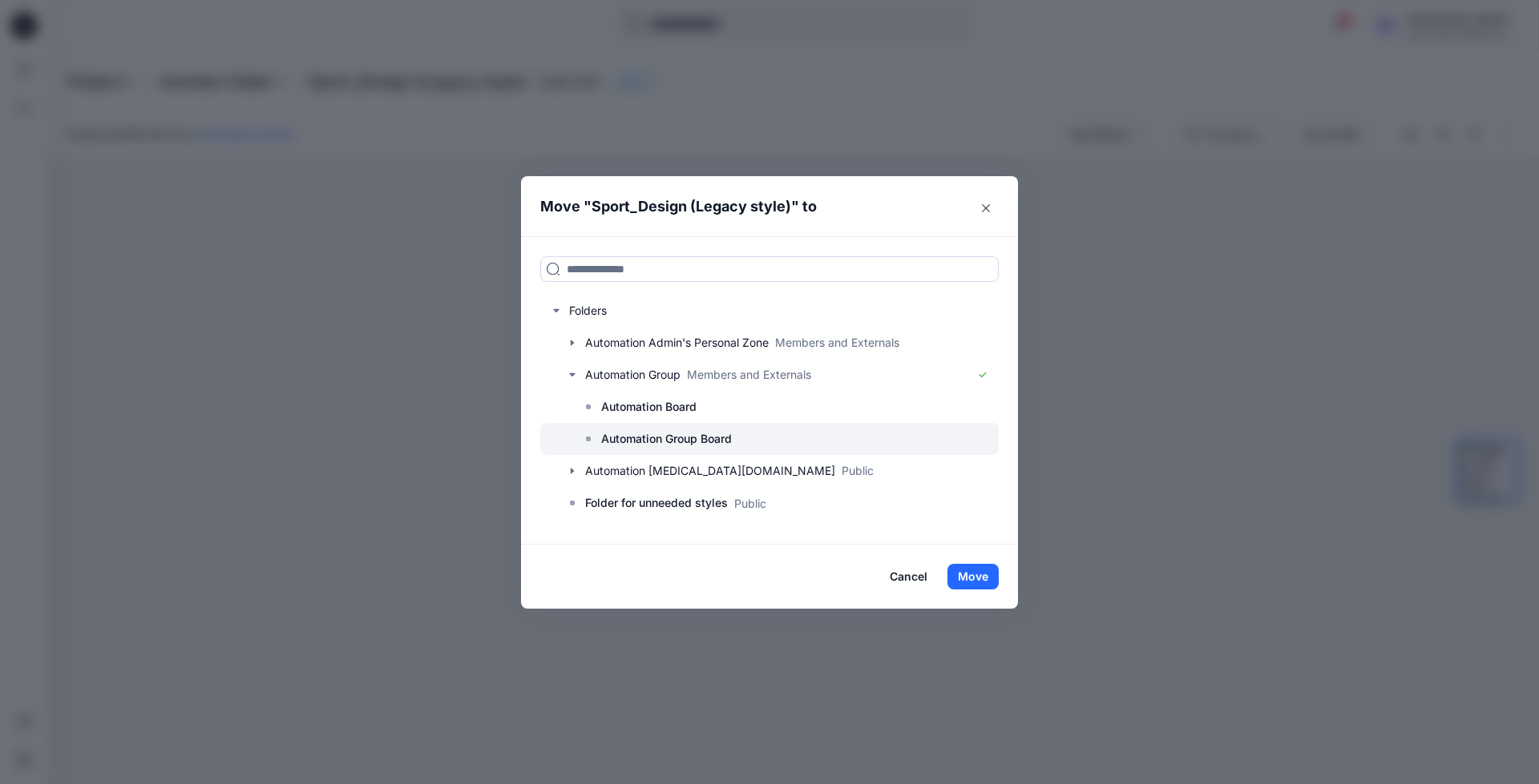
click at [653, 432] on p "Automation Group Board" at bounding box center [666, 439] width 131 height 20
click at [977, 578] on button "Move" at bounding box center [972, 577] width 51 height 26
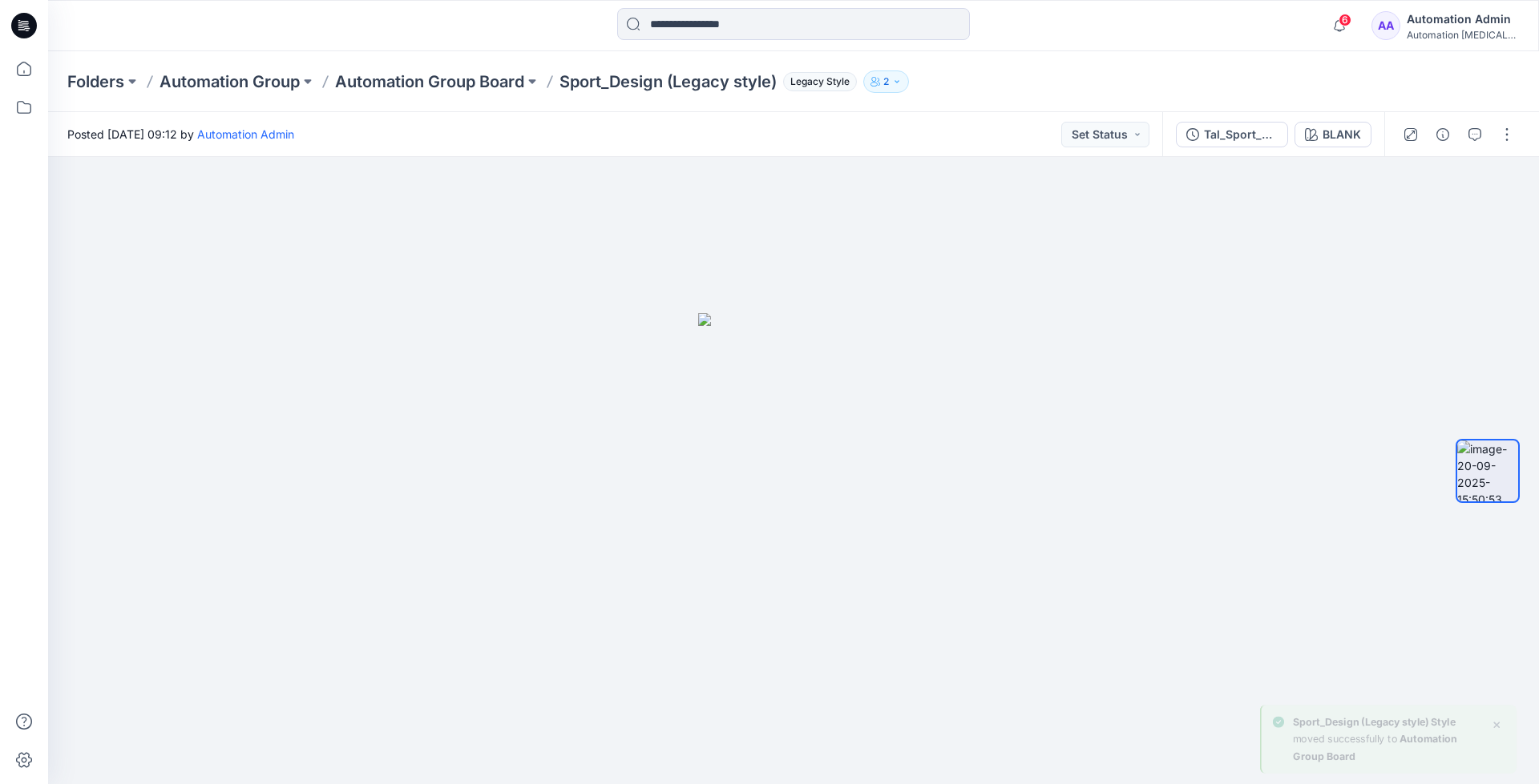
click at [1454, 25] on div "Automation Admin" at bounding box center [1463, 20] width 112 height 20
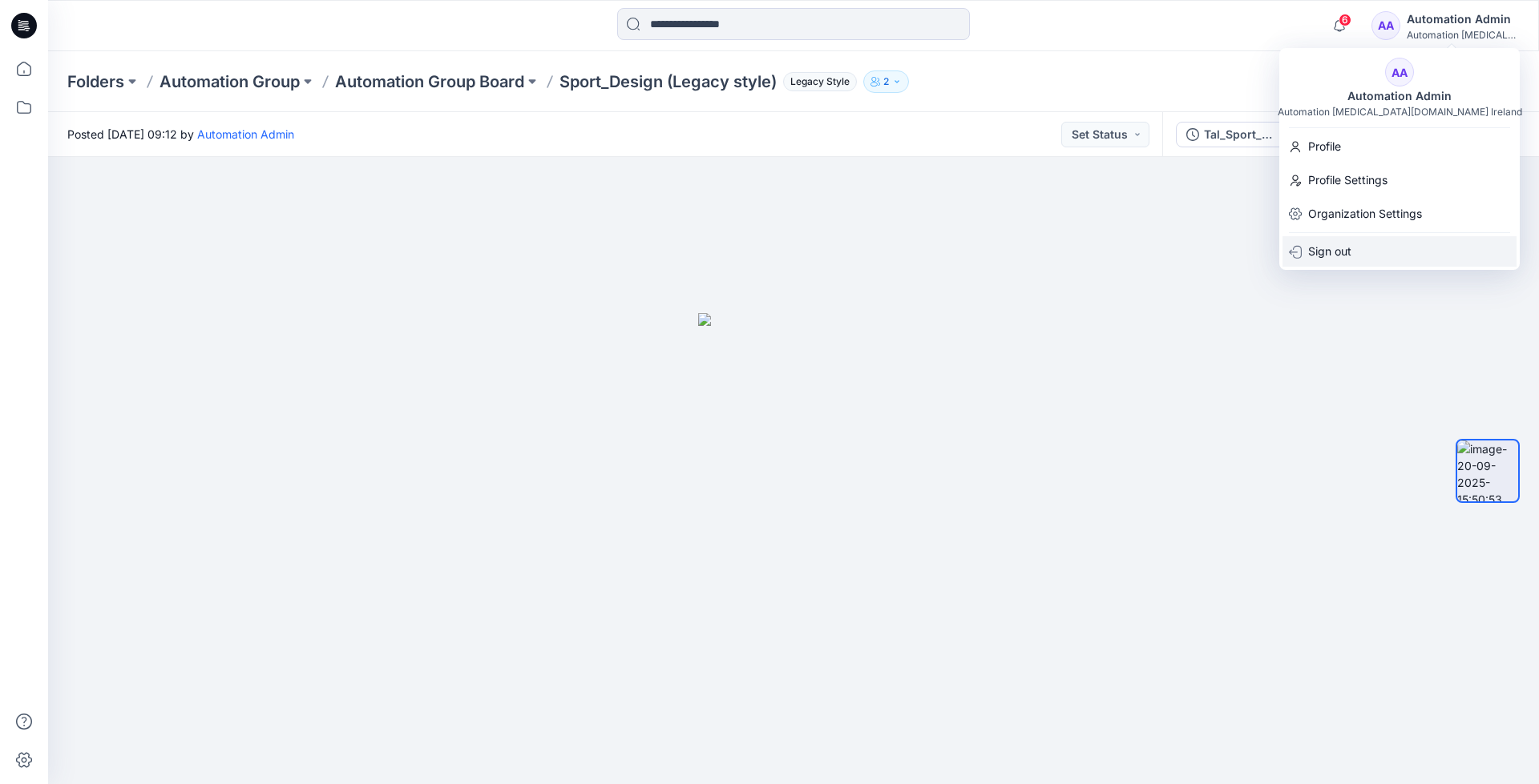
click at [1324, 255] on p "Sign out" at bounding box center [1329, 251] width 43 height 31
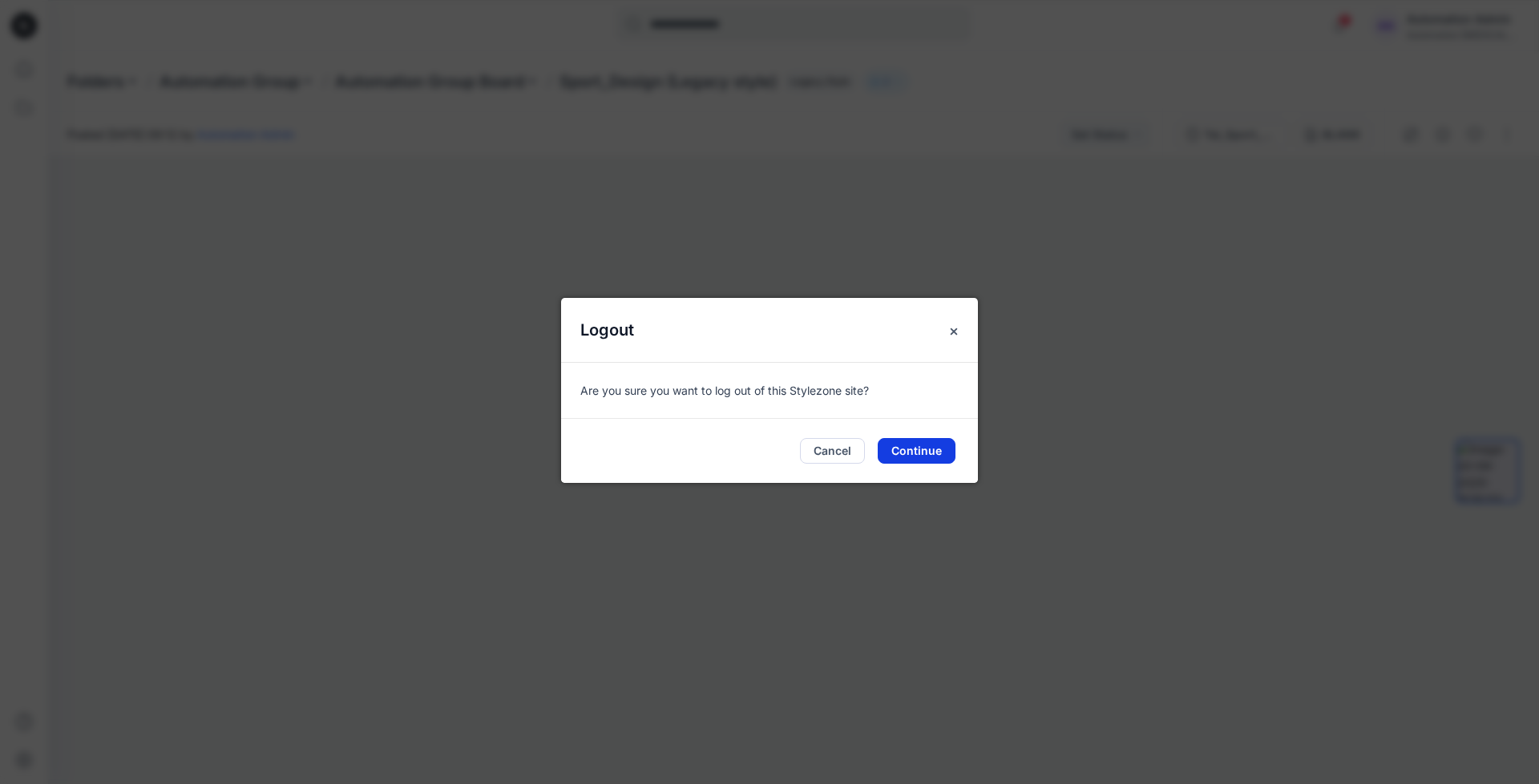
click at [928, 447] on button "Continue" at bounding box center [916, 451] width 78 height 26
